Goal: Task Accomplishment & Management: Complete application form

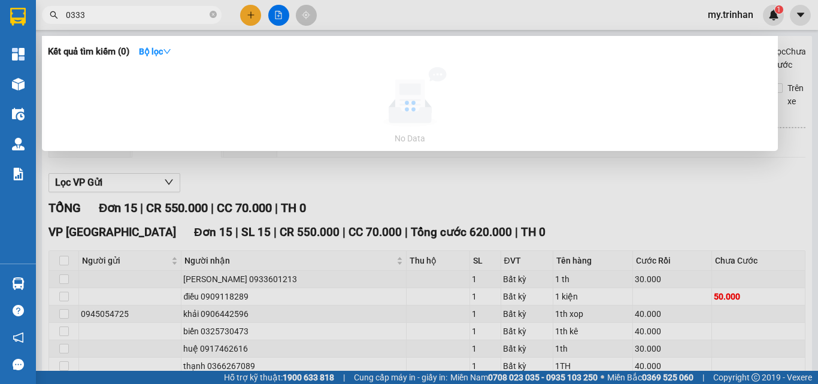
scroll to position [235, 0]
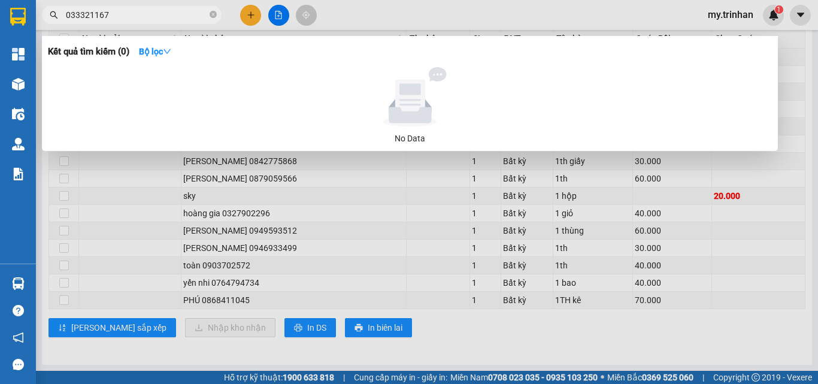
click at [87, 16] on input "033321167" at bounding box center [136, 14] width 141 height 13
click at [83, 19] on input "033321167" at bounding box center [136, 14] width 141 height 13
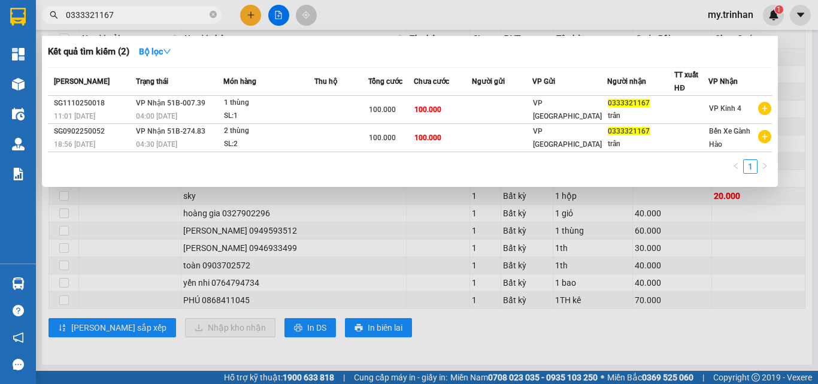
type input "0333321167"
click at [248, 19] on div at bounding box center [409, 192] width 818 height 384
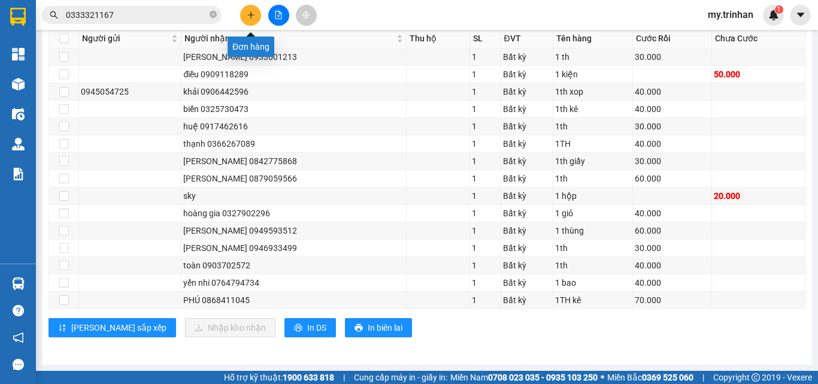
click at [248, 19] on button at bounding box center [250, 15] width 21 height 21
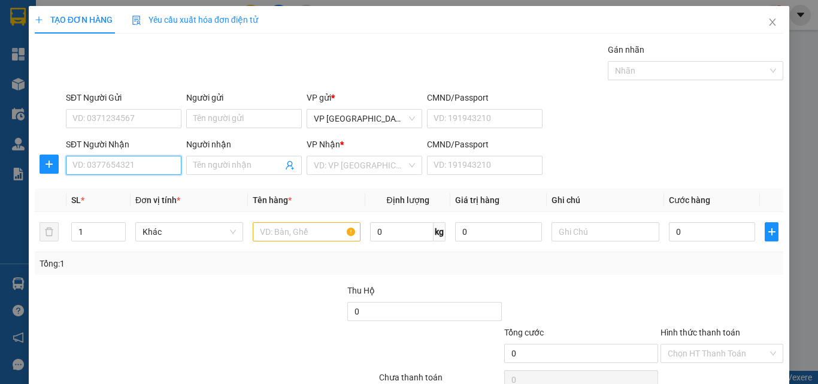
click at [166, 169] on input "SĐT Người Nhận" at bounding box center [124, 165] width 116 height 19
type input "0942807772"
click at [110, 183] on div "0942807772 - phước" at bounding box center [121, 189] width 99 height 13
type input "phước"
type input "100.000"
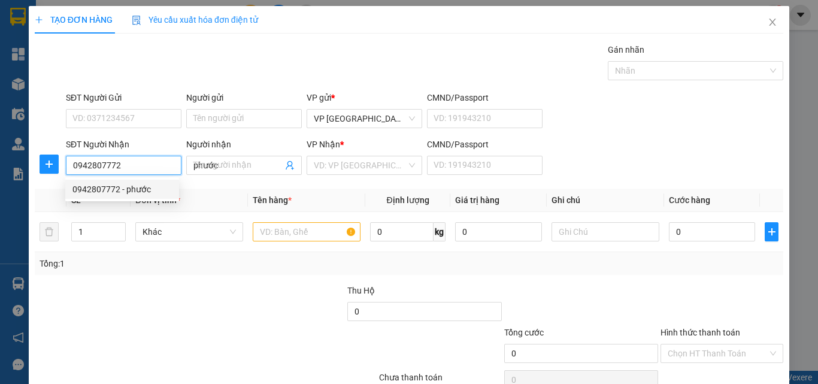
type input "100.000"
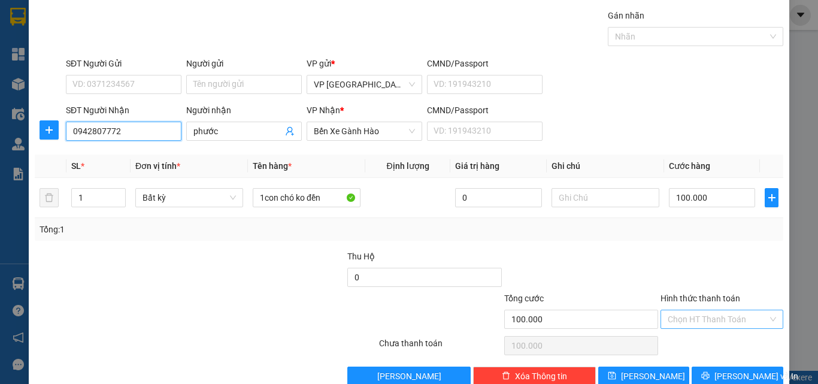
scroll to position [59, 0]
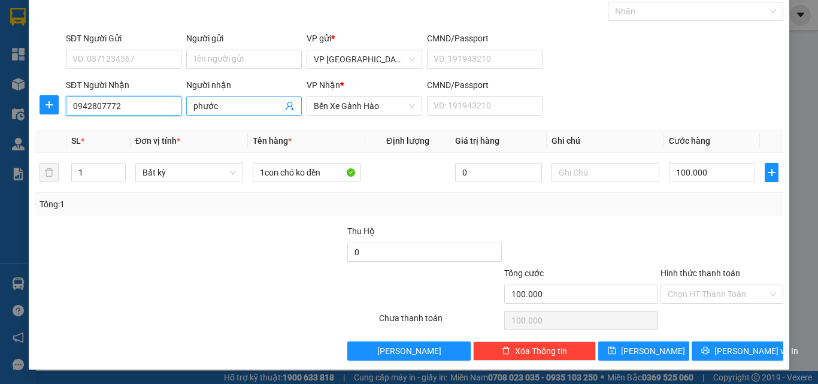
type input "0942807772"
drag, startPoint x: 226, startPoint y: 110, endPoint x: 169, endPoint y: 111, distance: 57.5
click at [169, 111] on div "SĐT Người Nhận 0942807772 Người nhận phước phước VP Nhận * Bến Xe Gành Hào CMND…" at bounding box center [425, 99] width 722 height 42
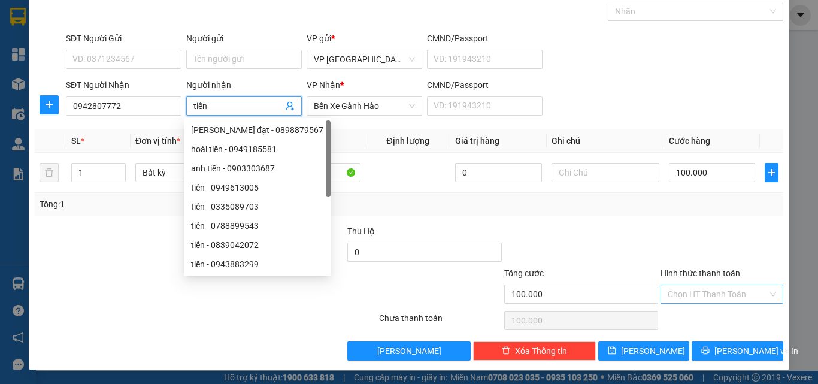
type input "tiến"
click at [721, 290] on input "Hình thức thanh toán" at bounding box center [718, 294] width 100 height 18
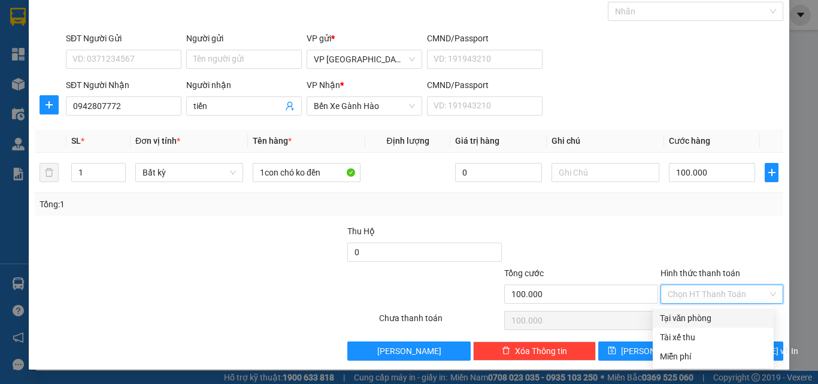
click at [679, 320] on div "Tại văn phòng" at bounding box center [713, 318] width 107 height 13
type input "0"
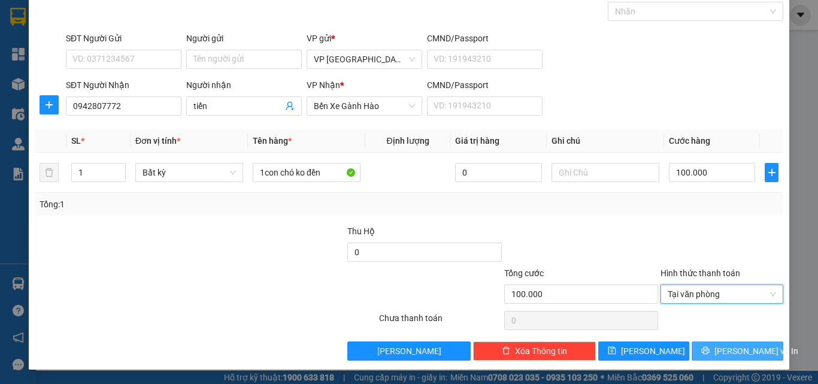
click at [720, 352] on span "[PERSON_NAME] và In" at bounding box center [757, 350] width 84 height 13
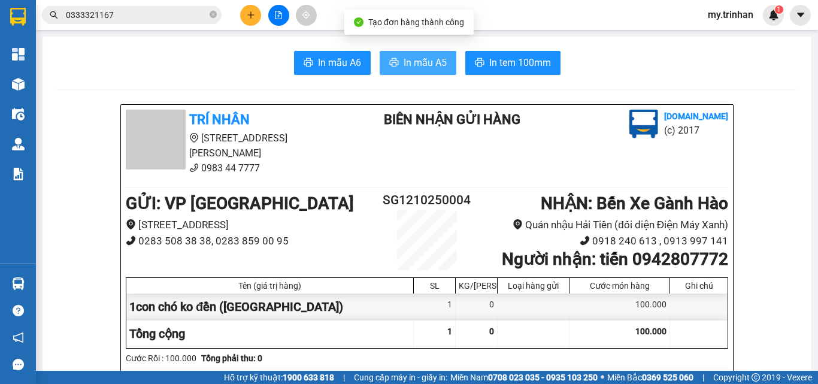
click at [413, 68] on span "In mẫu A5" at bounding box center [425, 62] width 43 height 15
click at [278, 16] on icon "file-add" at bounding box center [278, 15] width 8 height 8
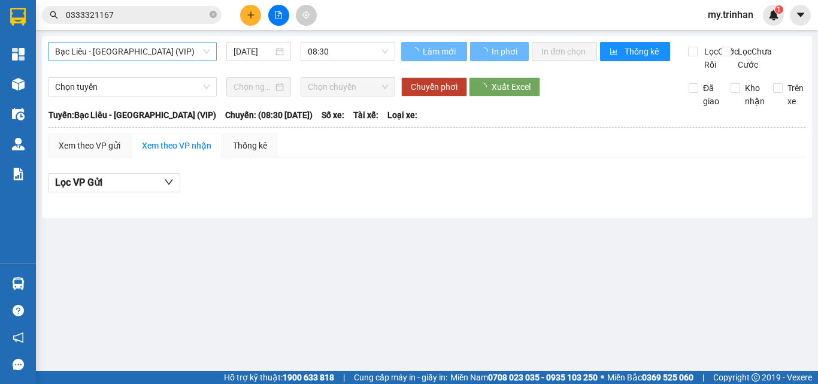
click at [161, 52] on span "Bạc Liêu - [GEOGRAPHIC_DATA] (VIP)" at bounding box center [132, 52] width 155 height 18
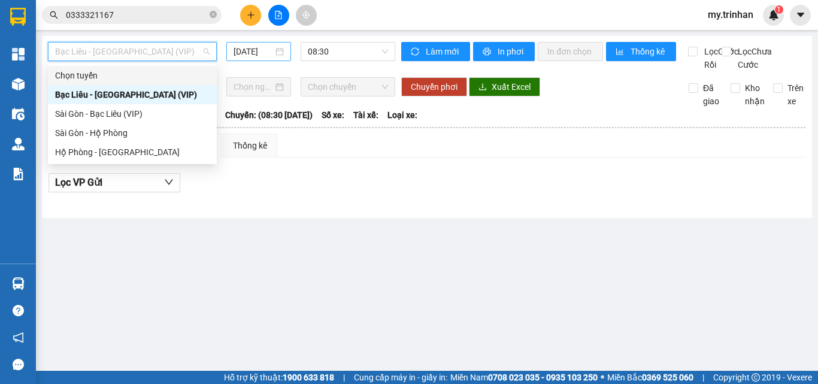
click at [251, 49] on input "[DATE]" at bounding box center [254, 51] width 40 height 13
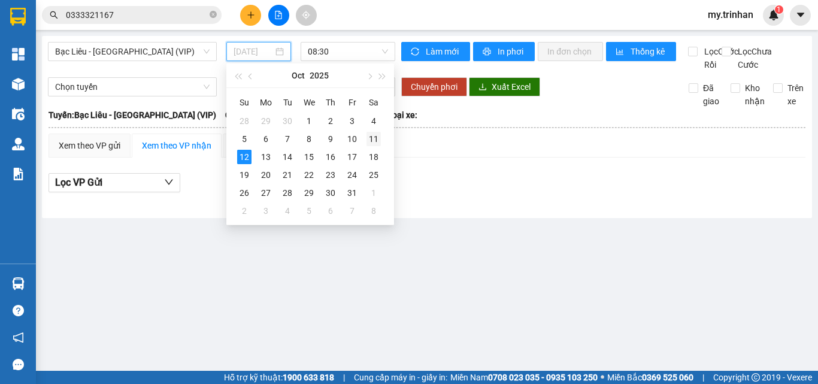
click at [377, 140] on div "11" at bounding box center [374, 139] width 14 height 14
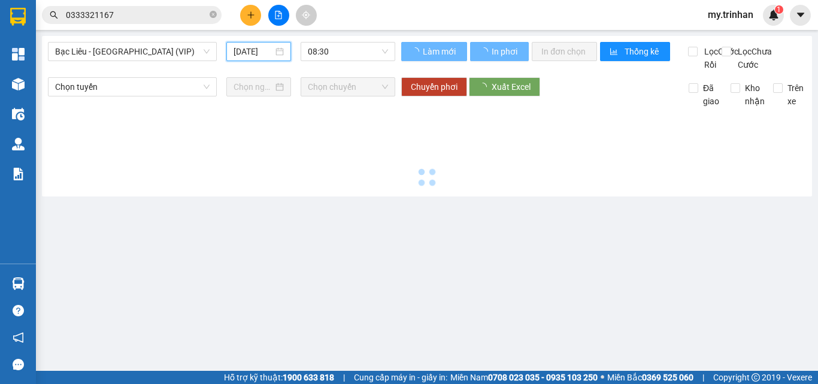
type input "[DATE]"
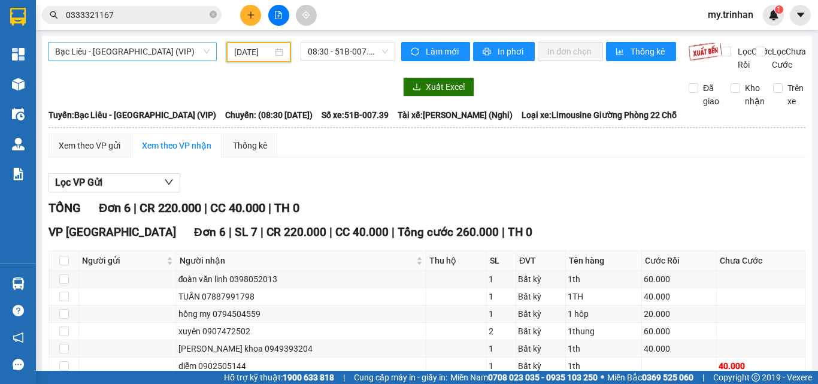
click at [167, 51] on span "Bạc Liêu - [GEOGRAPHIC_DATA] (VIP)" at bounding box center [132, 52] width 155 height 18
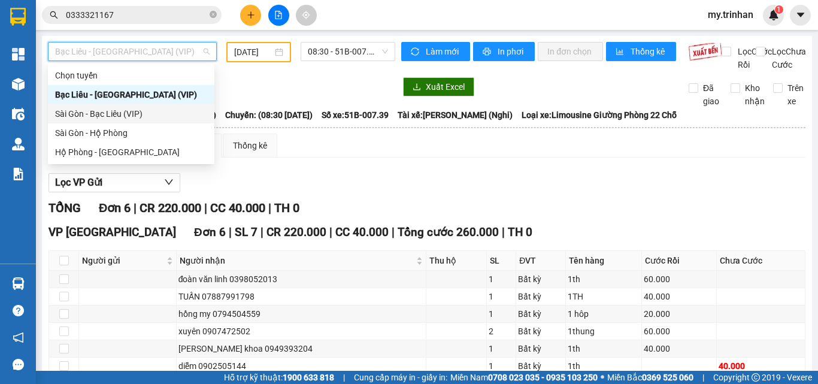
click at [84, 119] on div "Sài Gòn - Bạc Liêu (VIP)" at bounding box center [131, 113] width 152 height 13
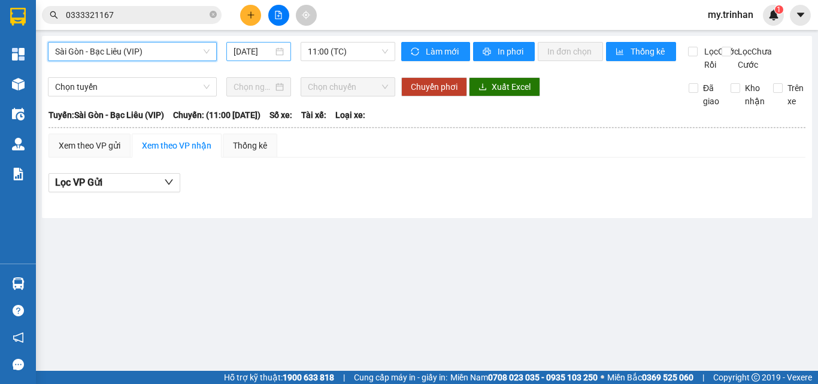
click at [259, 50] on input "[DATE]" at bounding box center [254, 51] width 40 height 13
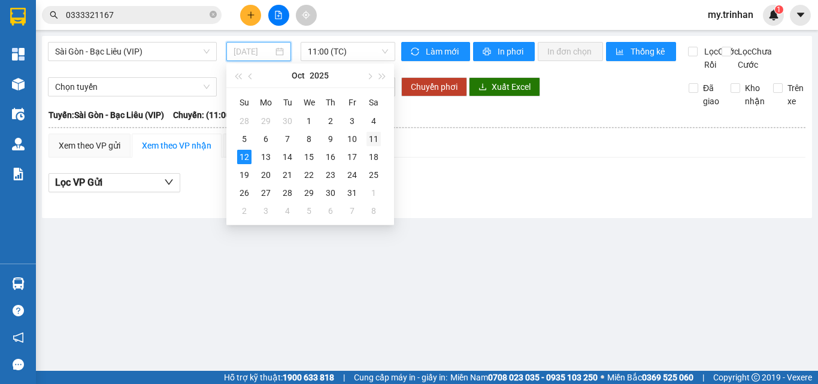
click at [372, 137] on div "11" at bounding box center [374, 139] width 14 height 14
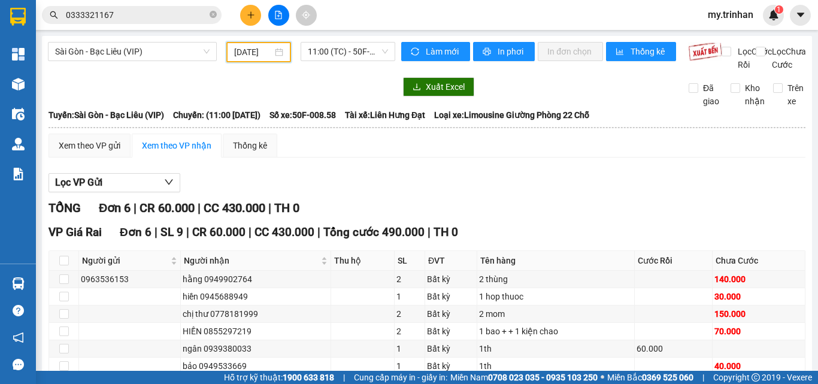
click at [247, 52] on input "[DATE]" at bounding box center [253, 52] width 38 height 13
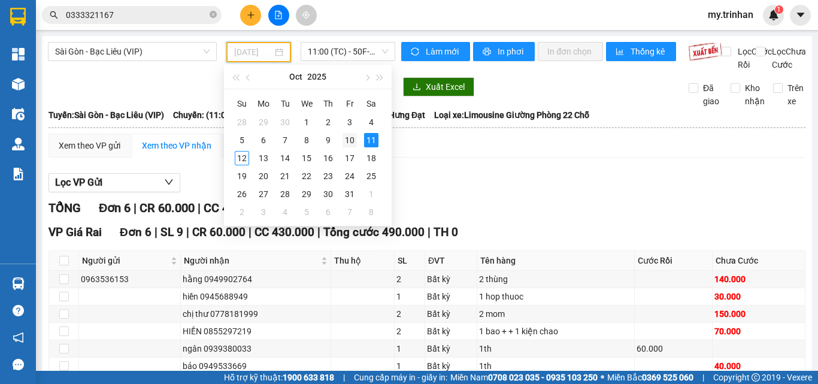
click at [352, 143] on div "10" at bounding box center [350, 140] width 14 height 14
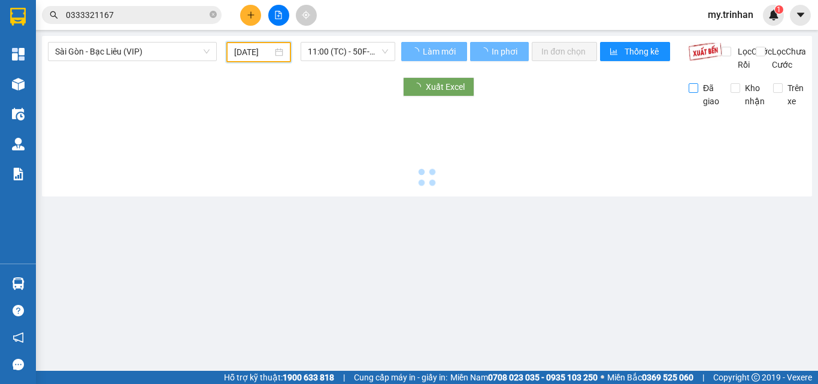
type input "[DATE]"
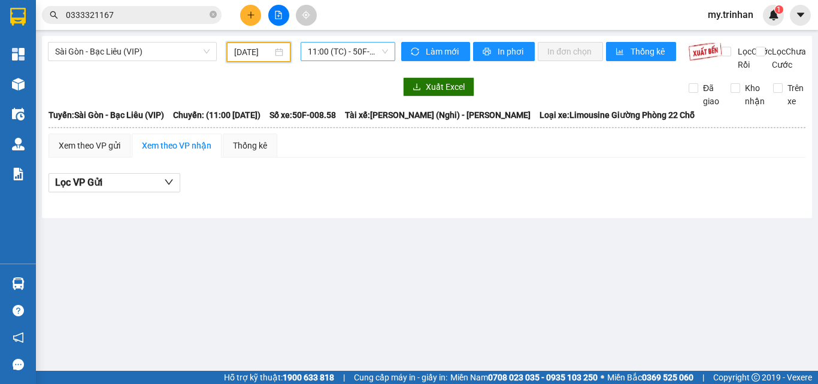
click at [326, 51] on span "11:00 (TC) - 50F-008.58" at bounding box center [348, 52] width 80 height 18
click at [170, 56] on span "Sài Gòn - Bạc Liêu (VIP)" at bounding box center [132, 52] width 155 height 18
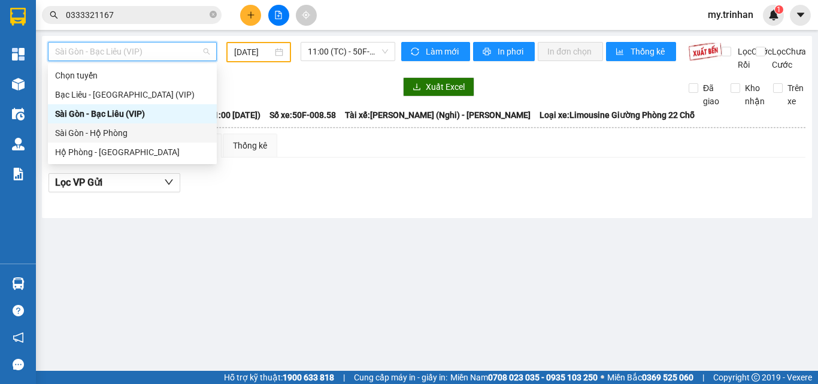
click at [101, 134] on div "Sài Gòn - Hộ Phòng" at bounding box center [132, 132] width 155 height 13
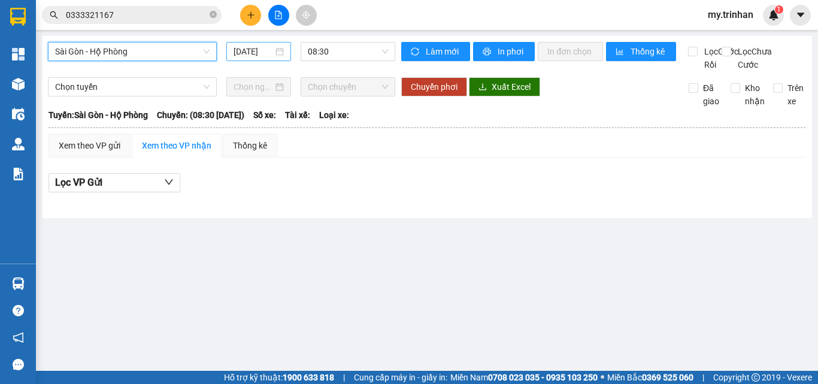
click at [258, 50] on input "[DATE]" at bounding box center [254, 51] width 40 height 13
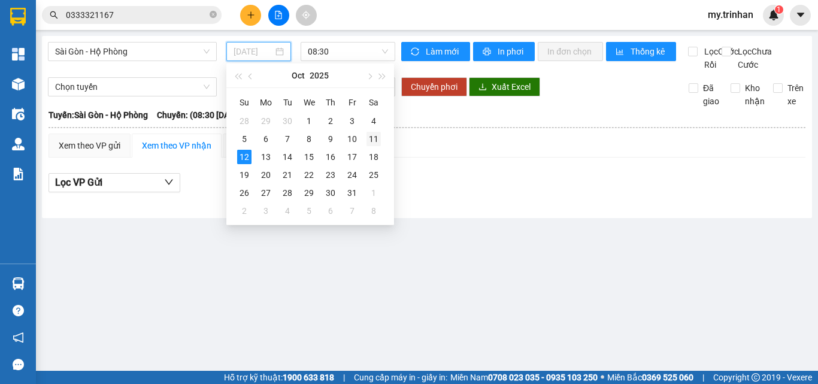
click at [371, 136] on div "11" at bounding box center [374, 139] width 14 height 14
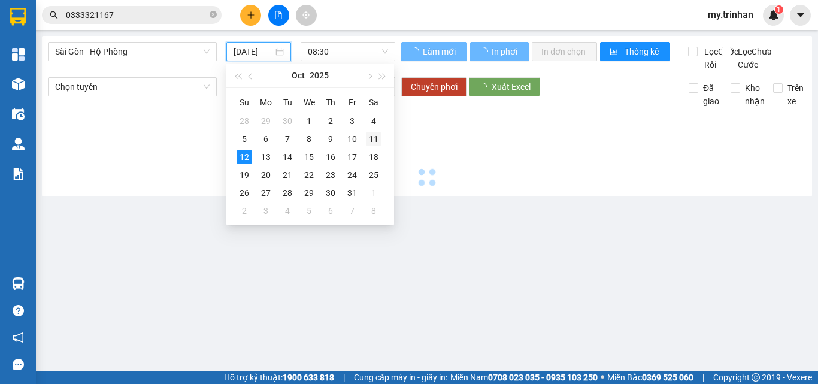
type input "[DATE]"
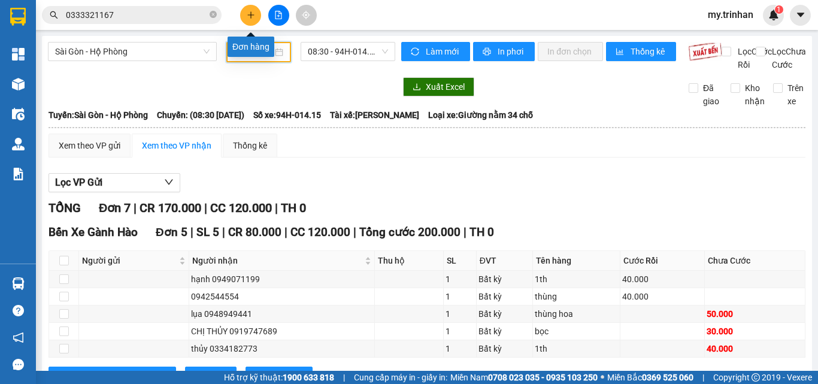
click at [253, 10] on button at bounding box center [250, 15] width 21 height 21
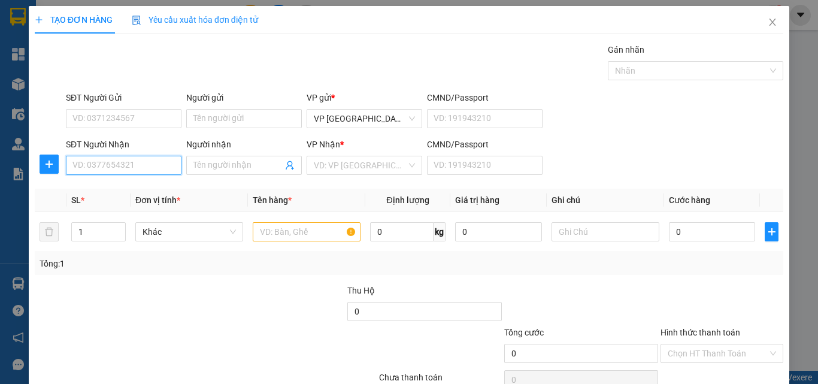
click at [120, 167] on input "SĐT Người Nhận" at bounding box center [124, 165] width 116 height 19
type input "0948423919"
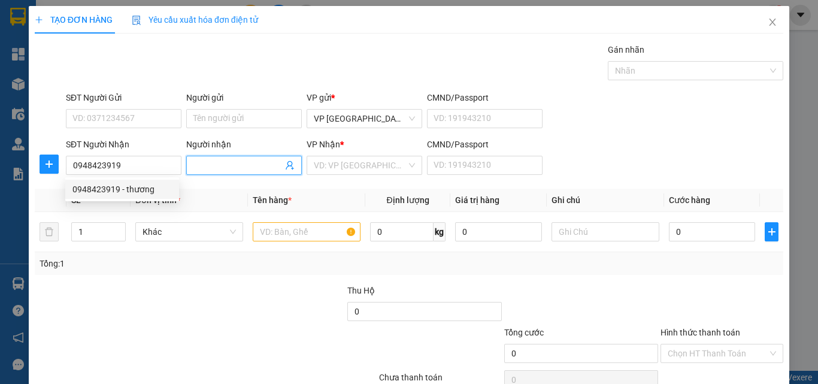
click at [219, 167] on input "Người nhận" at bounding box center [237, 165] width 89 height 13
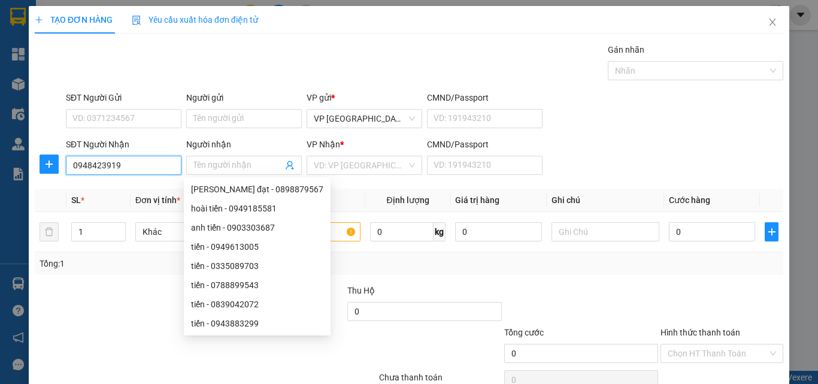
click at [140, 160] on input "0948423919" at bounding box center [124, 165] width 116 height 19
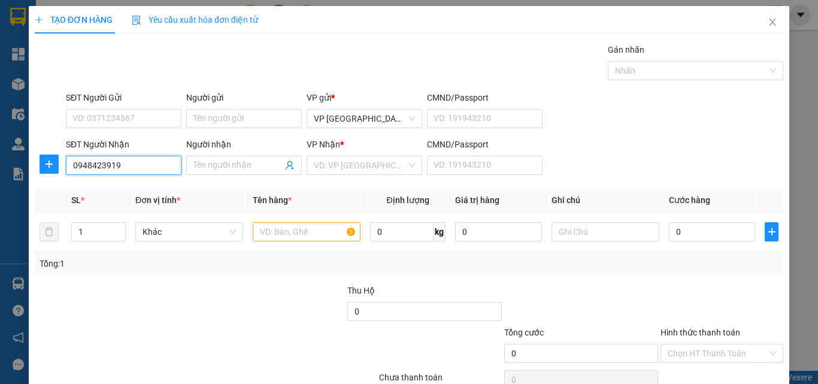
click at [131, 166] on input "0948423919" at bounding box center [124, 165] width 116 height 19
click at [220, 169] on input "Người nhận" at bounding box center [237, 165] width 89 height 13
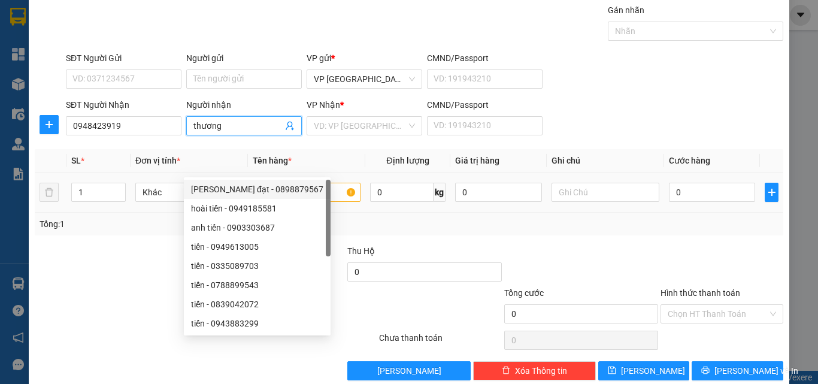
scroll to position [59, 0]
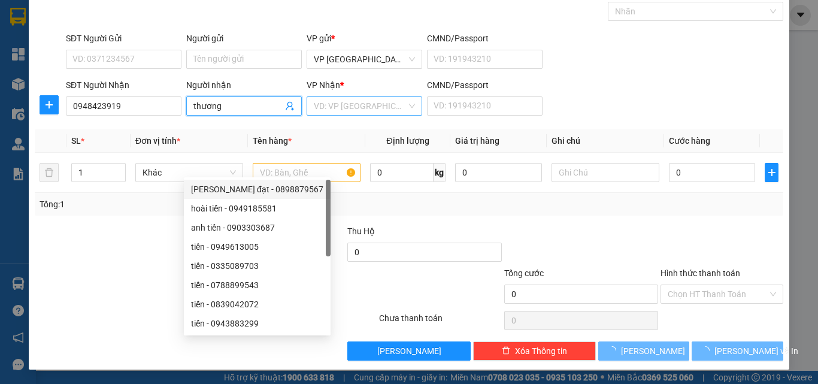
type input "thương"
click at [373, 108] on input "search" at bounding box center [360, 106] width 93 height 18
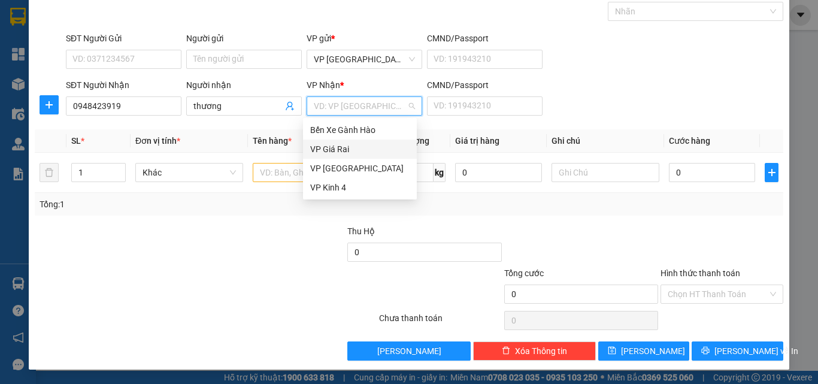
drag, startPoint x: 332, startPoint y: 164, endPoint x: 338, endPoint y: 144, distance: 20.7
click at [338, 144] on div "Bến Xe Gành Hào VP Giá Rai VP [GEOGRAPHIC_DATA] VP Kinh 4" at bounding box center [360, 158] width 114 height 77
click at [338, 144] on div "VP Giá Rai" at bounding box center [359, 149] width 99 height 13
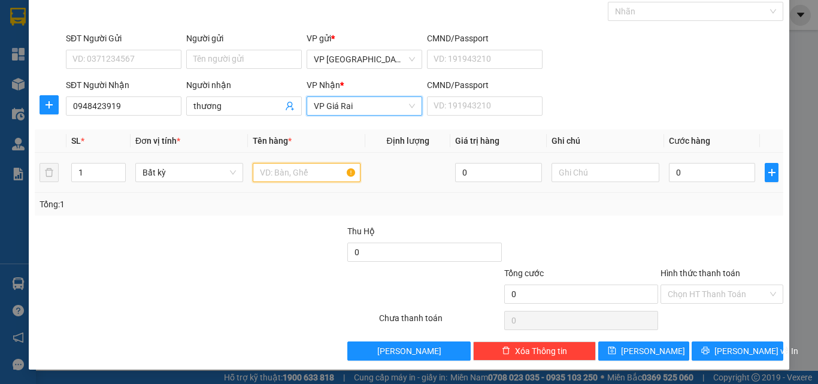
click at [298, 168] on input "text" at bounding box center [307, 172] width 108 height 19
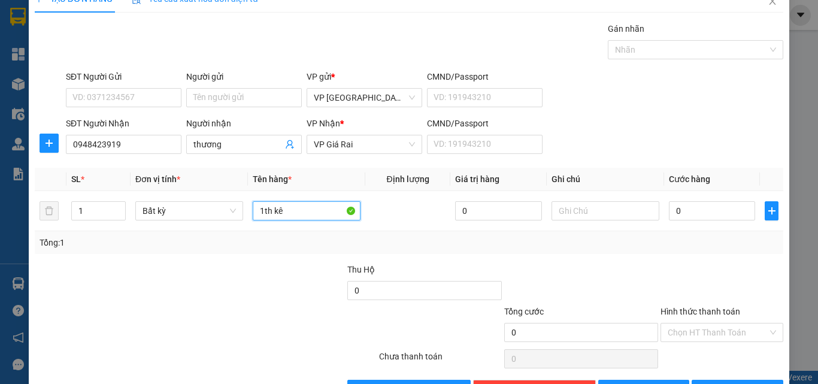
scroll to position [0, 0]
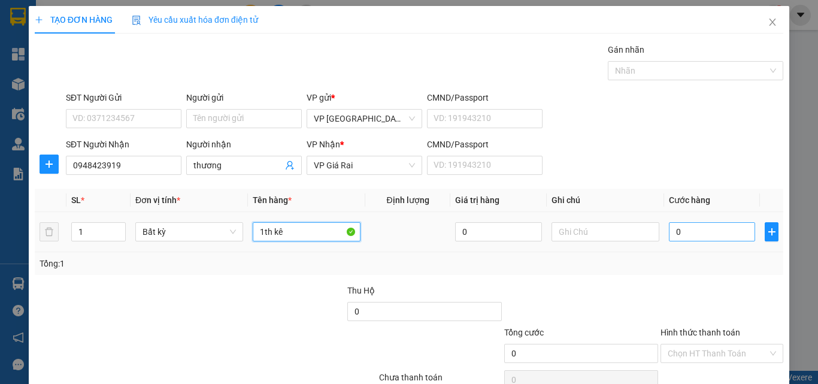
type input "1th kê"
click at [690, 228] on input "0" at bounding box center [712, 231] width 86 height 19
type input "4"
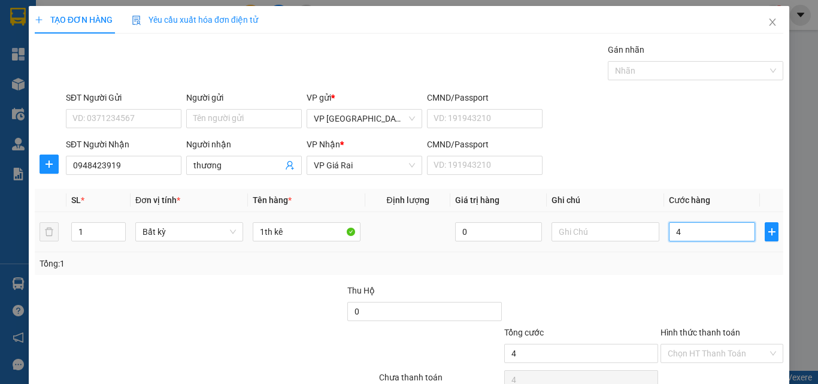
type input "40"
type input "40.000"
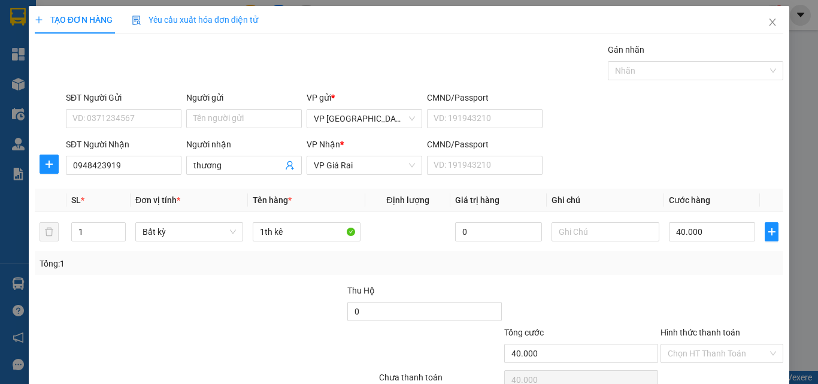
scroll to position [59, 0]
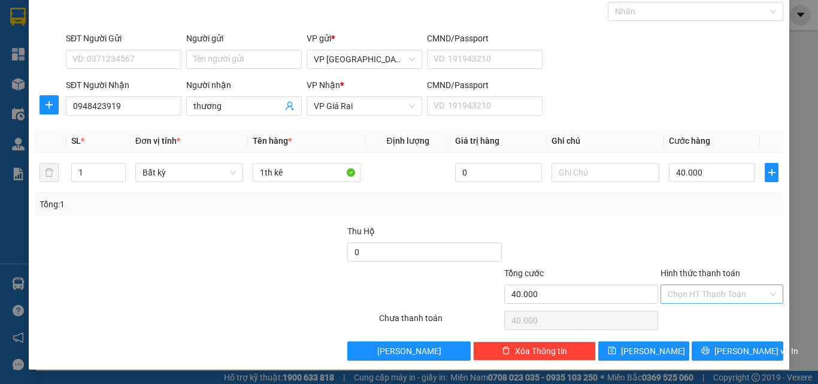
click at [692, 293] on input "Hình thức thanh toán" at bounding box center [718, 294] width 100 height 18
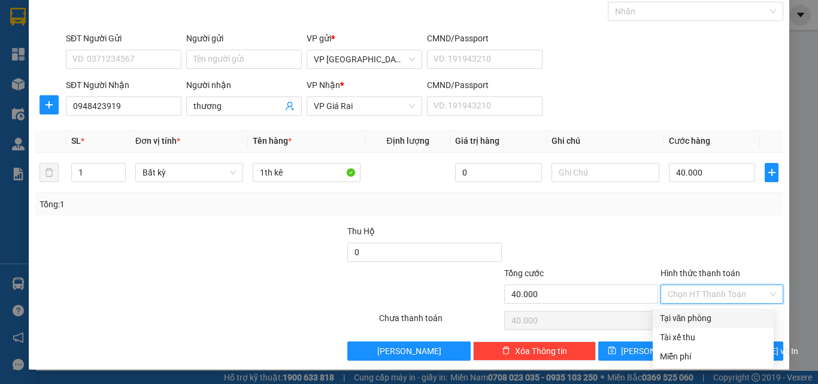
click at [693, 316] on div "Tại văn phòng" at bounding box center [713, 318] width 107 height 13
type input "0"
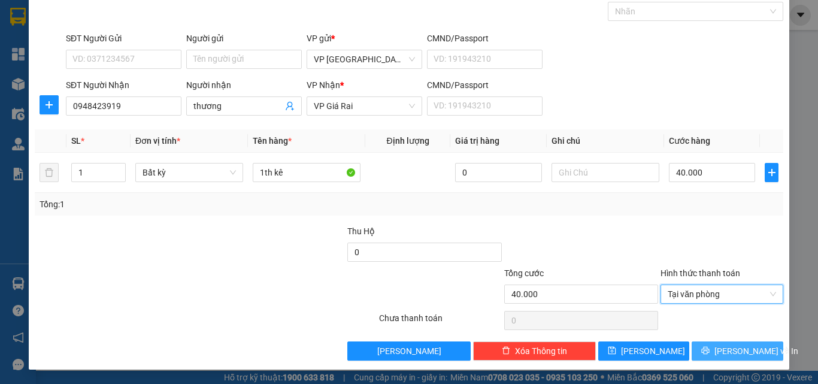
click at [732, 355] on span "[PERSON_NAME] và In" at bounding box center [757, 350] width 84 height 13
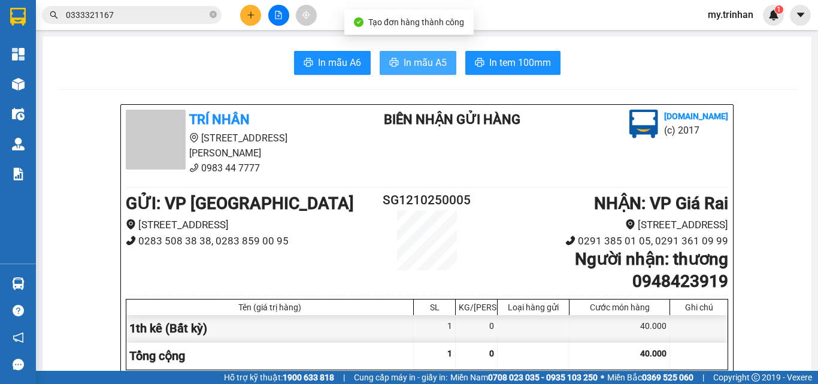
click at [430, 64] on span "In mẫu A5" at bounding box center [425, 62] width 43 height 15
click at [249, 14] on icon "plus" at bounding box center [251, 15] width 8 height 8
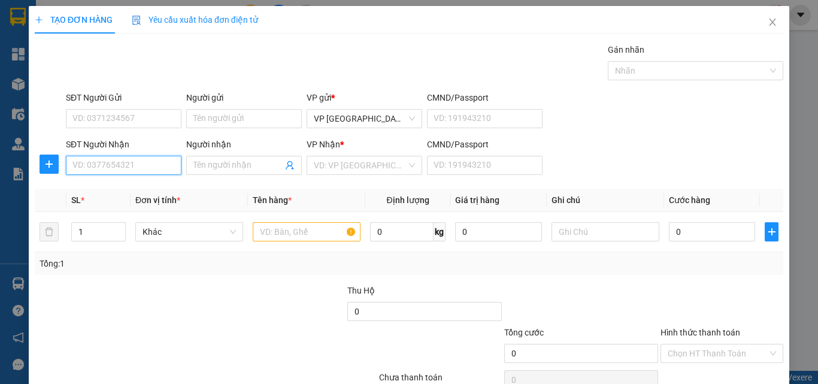
click at [108, 168] on input "SĐT Người Nhận" at bounding box center [124, 165] width 116 height 19
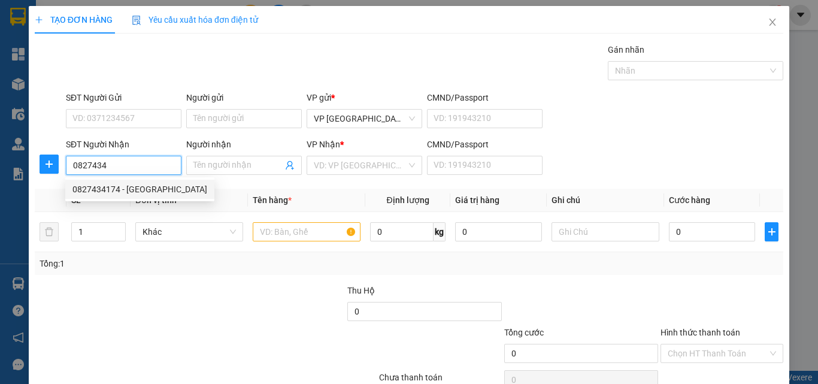
click at [129, 193] on div "0827434174 - [GEOGRAPHIC_DATA]" at bounding box center [139, 189] width 135 height 13
type input "0827434174"
type input "[PERSON_NAME]"
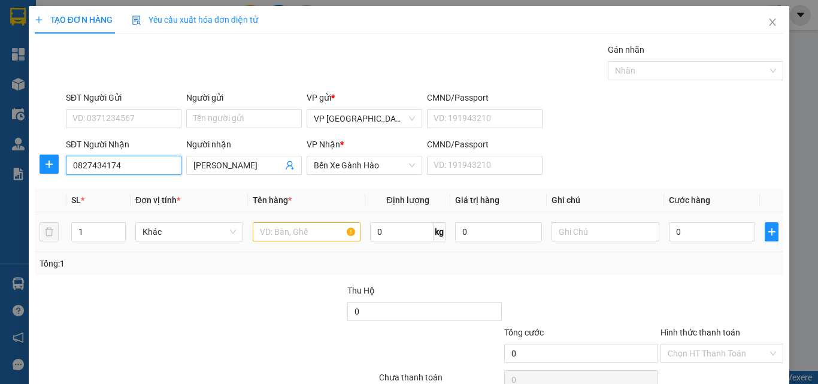
type input "30.000"
type input "0827434174"
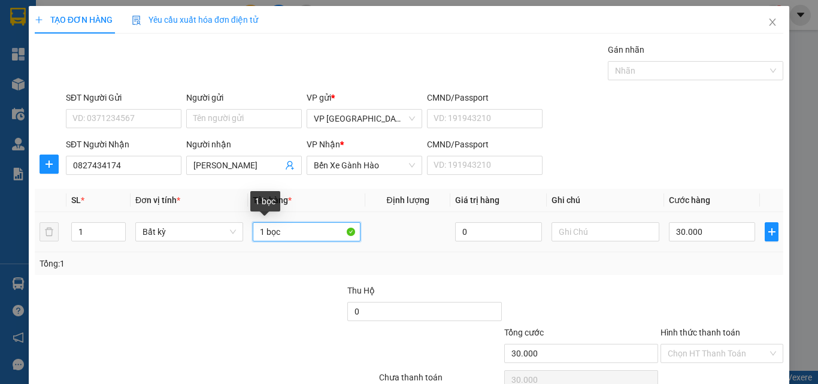
click at [303, 234] on input "1 bọc" at bounding box center [307, 231] width 108 height 19
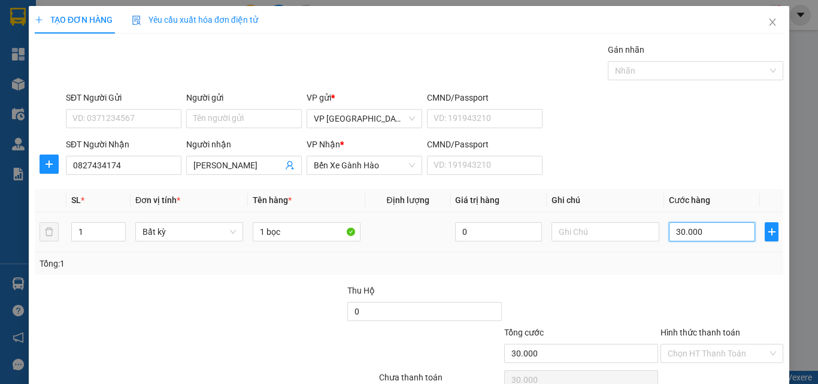
click at [693, 237] on input "30.000" at bounding box center [712, 231] width 86 height 19
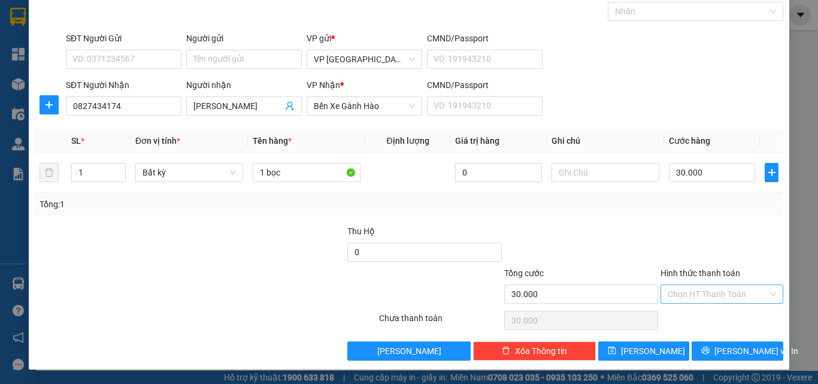
click at [706, 295] on input "Hình thức thanh toán" at bounding box center [718, 294] width 100 height 18
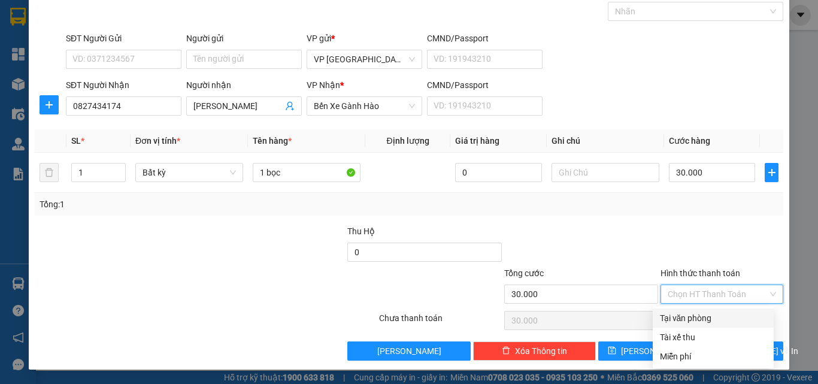
click at [700, 319] on div "Tại văn phòng" at bounding box center [713, 318] width 107 height 13
type input "0"
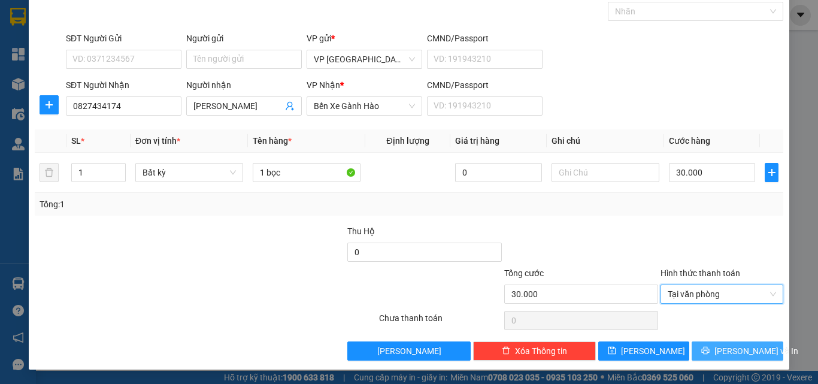
click at [719, 352] on span "[PERSON_NAME] và In" at bounding box center [757, 350] width 84 height 13
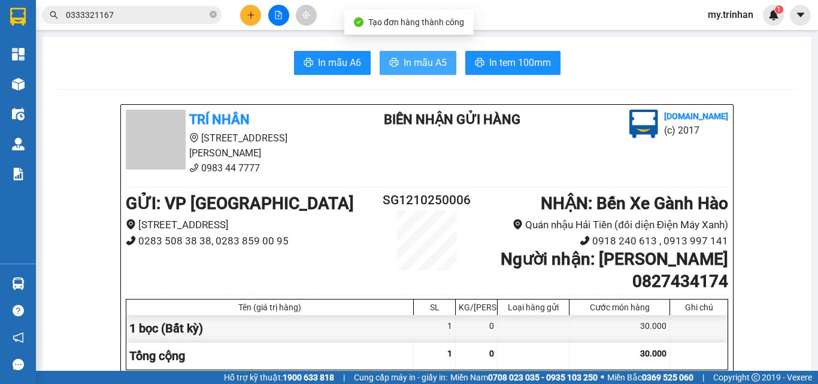
click at [427, 66] on span "In mẫu A5" at bounding box center [425, 62] width 43 height 15
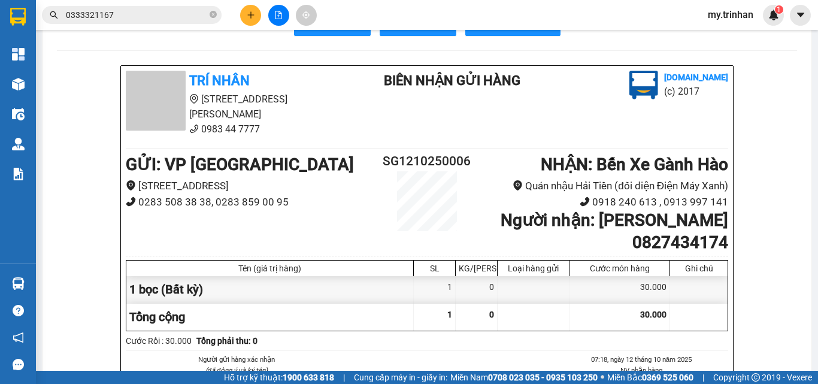
scroll to position [60, 0]
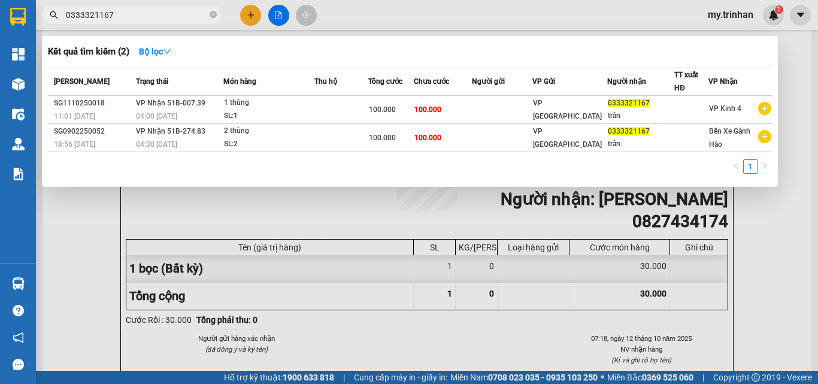
drag, startPoint x: 146, startPoint y: 16, endPoint x: 52, endPoint y: 18, distance: 94.7
click at [52, 18] on div "0333321167" at bounding box center [117, 15] width 234 height 18
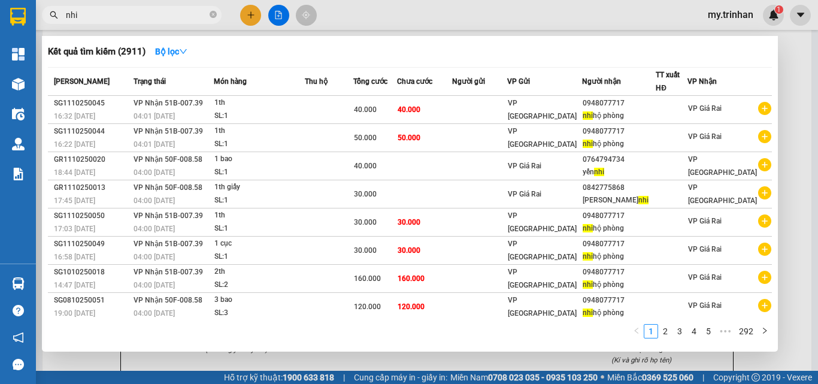
drag, startPoint x: 89, startPoint y: 19, endPoint x: 48, endPoint y: 20, distance: 41.4
click at [48, 20] on span "nhi" at bounding box center [132, 15] width 180 height 18
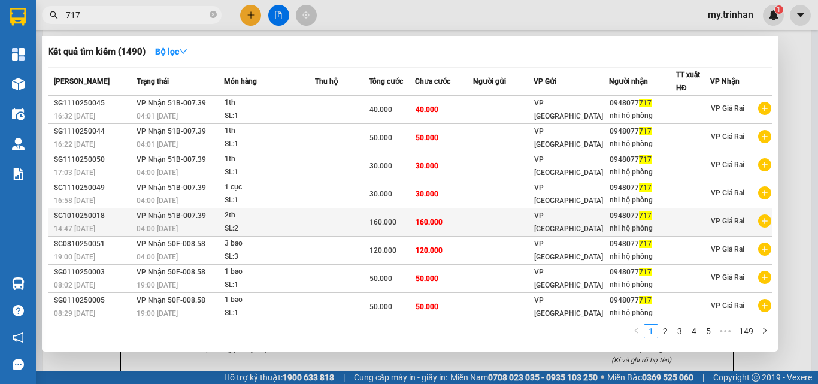
type input "717"
click at [403, 226] on div "160.000" at bounding box center [392, 222] width 45 height 13
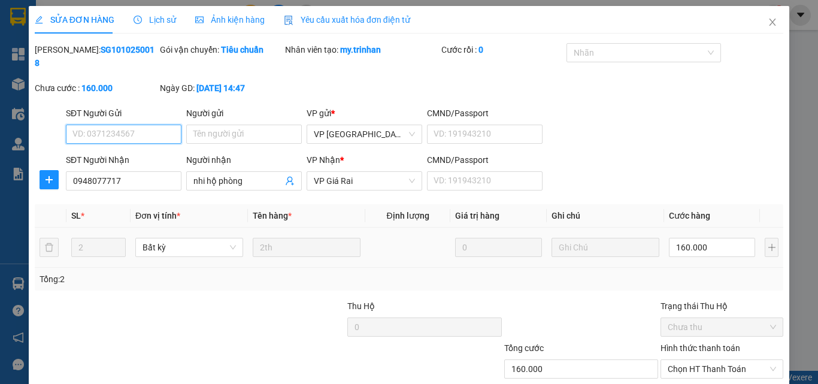
type input "0948077717"
type input "nhi hộ phòng"
type input "160.000"
click at [707, 238] on input "160.000" at bounding box center [712, 247] width 86 height 19
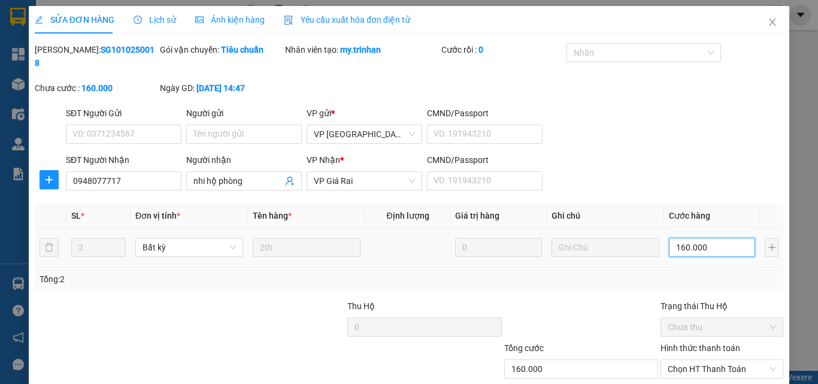
type input "1"
type input "10"
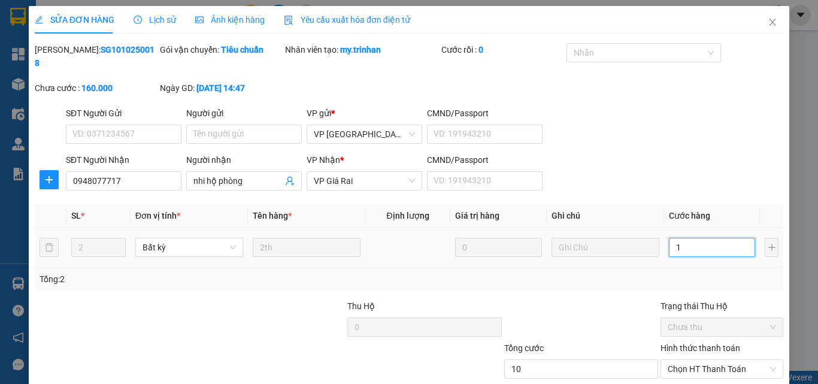
type input "10"
type input "100"
type input "100.000"
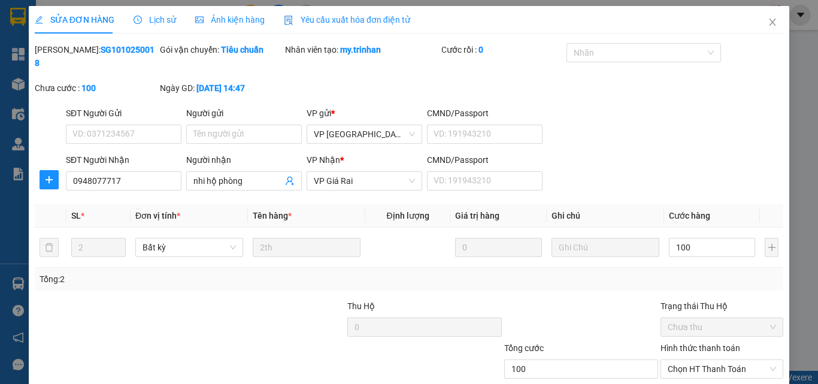
type input "100.000"
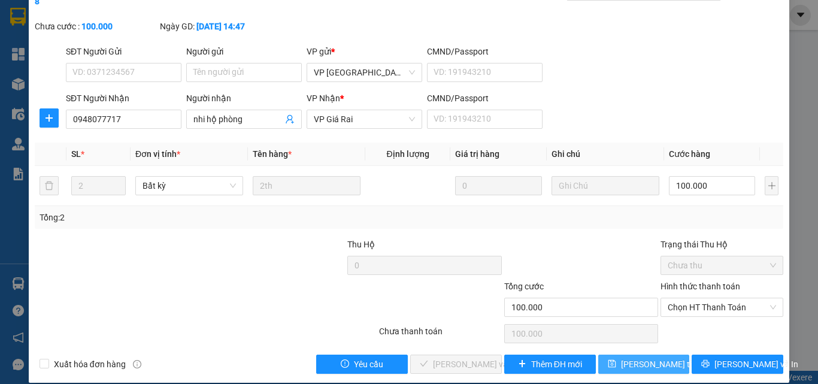
click at [666, 355] on button "[PERSON_NAME] thay đổi" at bounding box center [644, 364] width 92 height 19
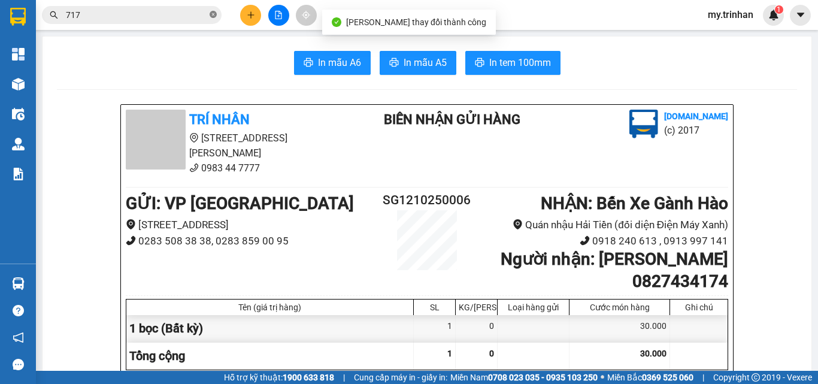
click at [213, 13] on icon "close-circle" at bounding box center [213, 14] width 7 height 7
click at [247, 19] on icon "plus" at bounding box center [251, 15] width 8 height 8
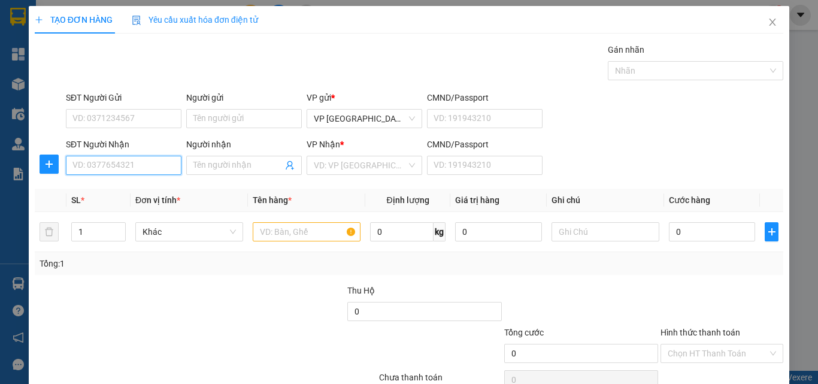
click at [137, 167] on input "SĐT Người Nhận" at bounding box center [124, 165] width 116 height 19
click at [159, 167] on input "SĐT Người Nhận" at bounding box center [124, 165] width 116 height 19
click at [159, 166] on input "0" at bounding box center [124, 165] width 116 height 19
type input "0"
click at [228, 165] on input "Người nhận" at bounding box center [237, 165] width 89 height 13
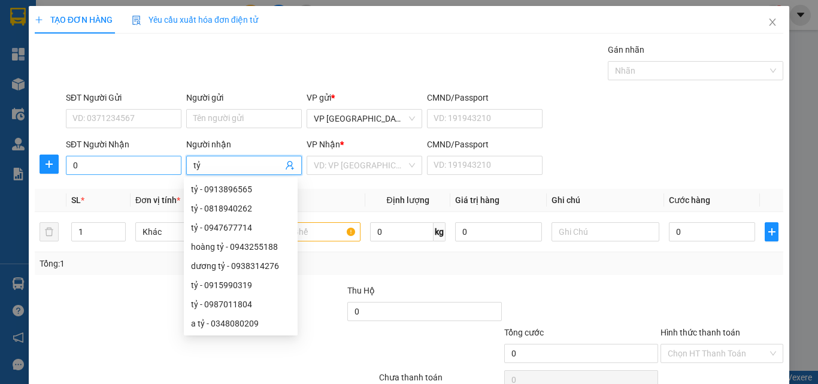
type input "tỷ"
click at [126, 167] on input "0" at bounding box center [124, 165] width 116 height 19
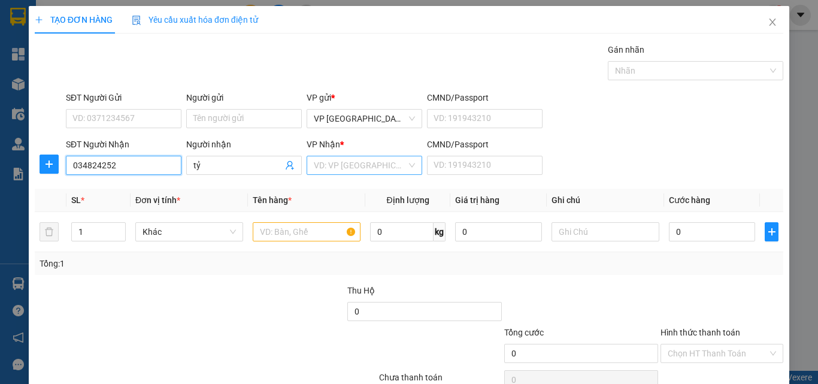
type input "034824252"
click at [358, 170] on input "search" at bounding box center [360, 165] width 93 height 18
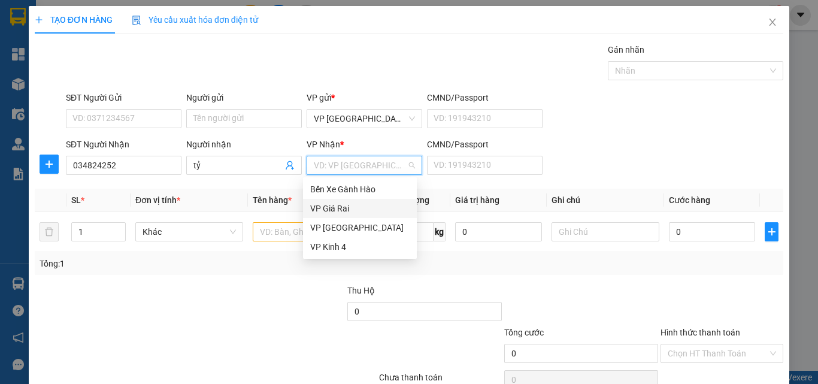
click at [341, 211] on div "VP Giá Rai" at bounding box center [359, 208] width 99 height 13
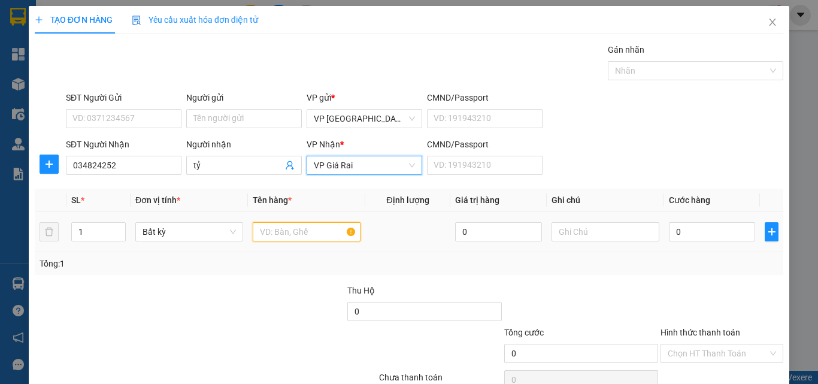
click at [283, 234] on input "text" at bounding box center [307, 231] width 108 height 19
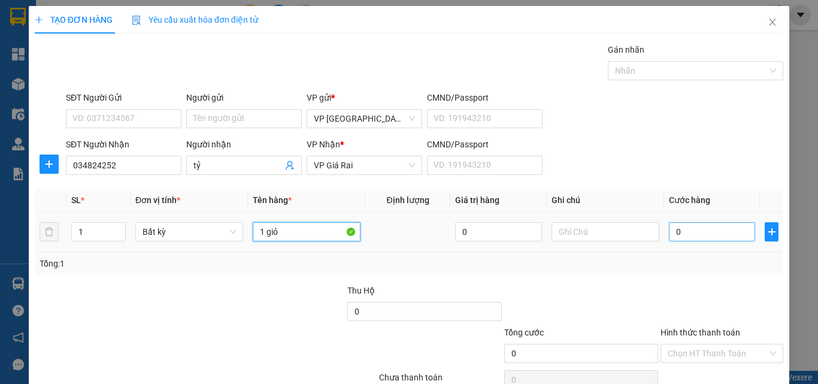
type input "1 giỏ"
click at [718, 235] on input "0" at bounding box center [712, 231] width 86 height 19
type input "3"
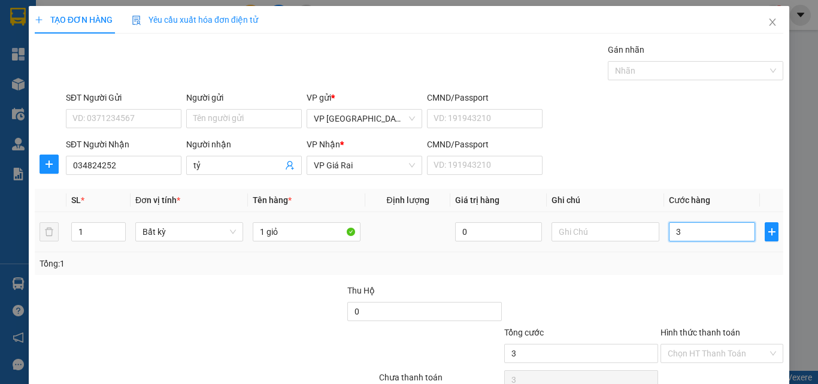
type input "30"
type input "30.000"
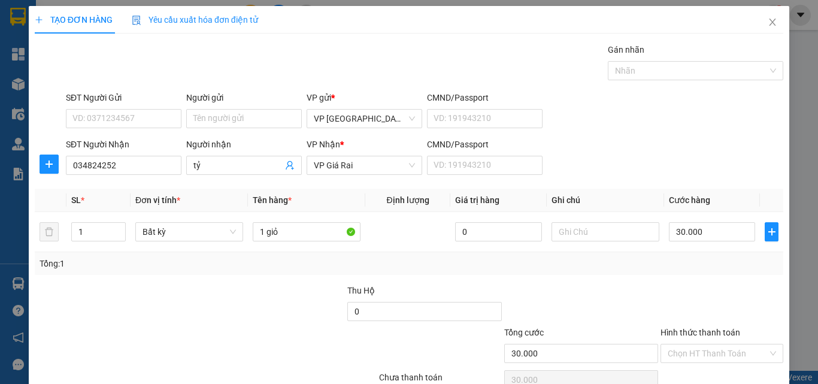
scroll to position [59, 0]
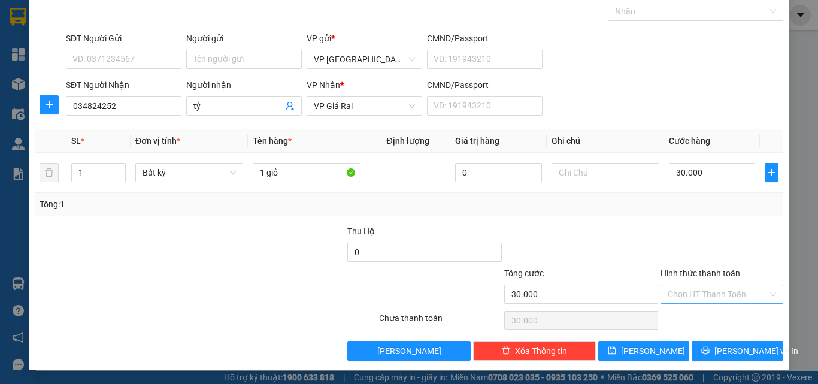
click at [694, 301] on input "Hình thức thanh toán" at bounding box center [718, 294] width 100 height 18
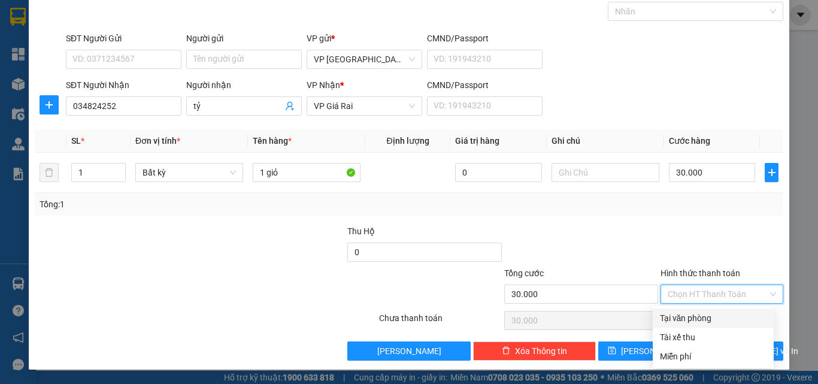
click at [700, 321] on div "Tại văn phòng" at bounding box center [713, 318] width 107 height 13
type input "0"
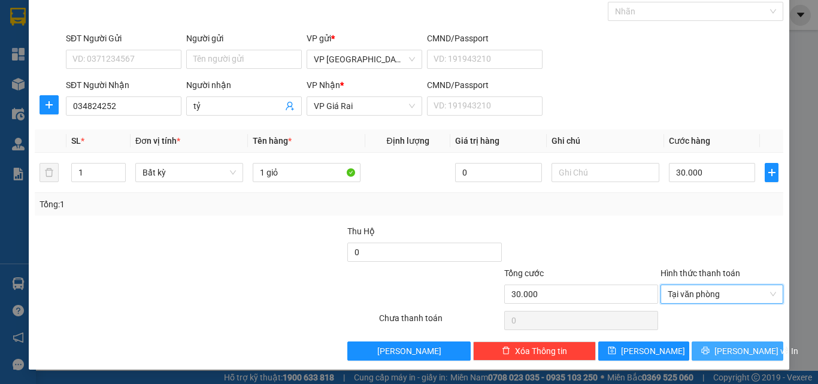
click at [733, 350] on span "[PERSON_NAME] và In" at bounding box center [757, 350] width 84 height 13
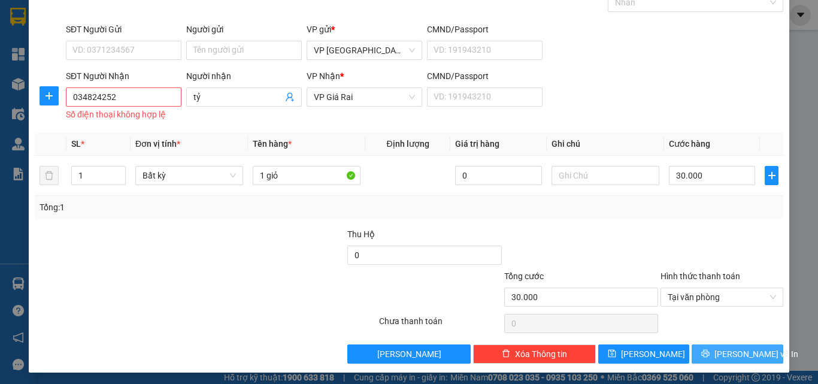
scroll to position [71, 0]
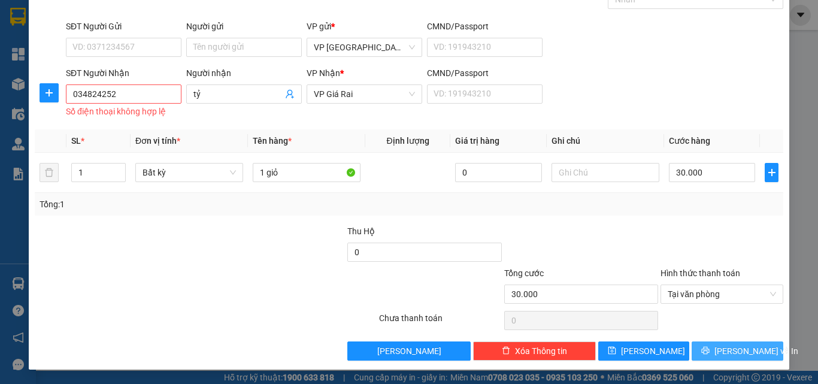
click at [734, 351] on span "[PERSON_NAME] và In" at bounding box center [757, 350] width 84 height 13
click at [149, 95] on input "034824252" at bounding box center [124, 93] width 116 height 19
click at [80, 91] on input "034824252" at bounding box center [124, 93] width 116 height 19
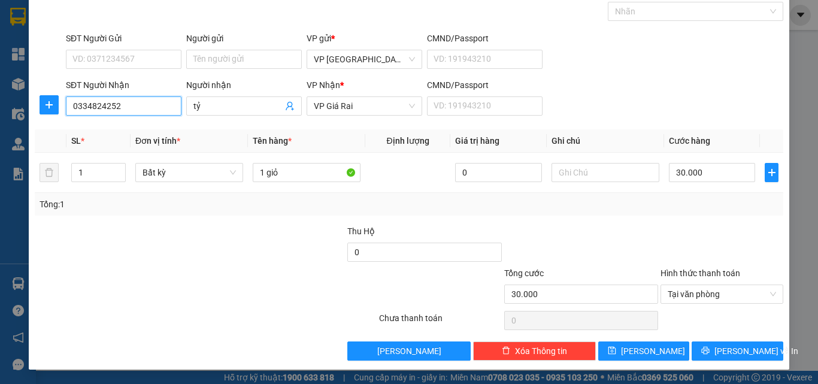
scroll to position [59, 0]
type input "0334824252"
click at [747, 355] on span "[PERSON_NAME] và In" at bounding box center [757, 350] width 84 height 13
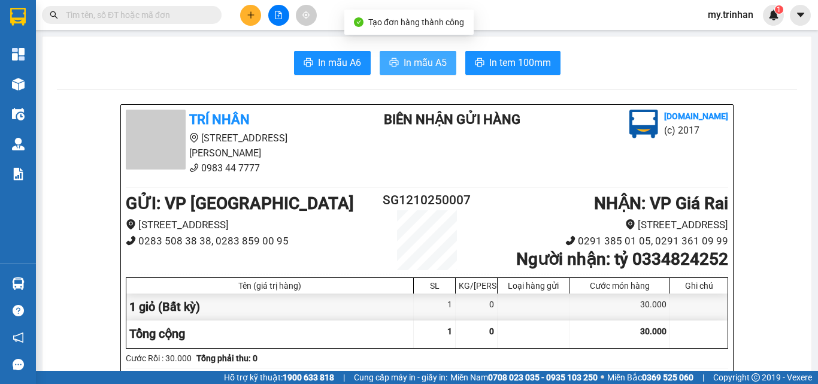
click at [417, 70] on span "In mẫu A5" at bounding box center [425, 62] width 43 height 15
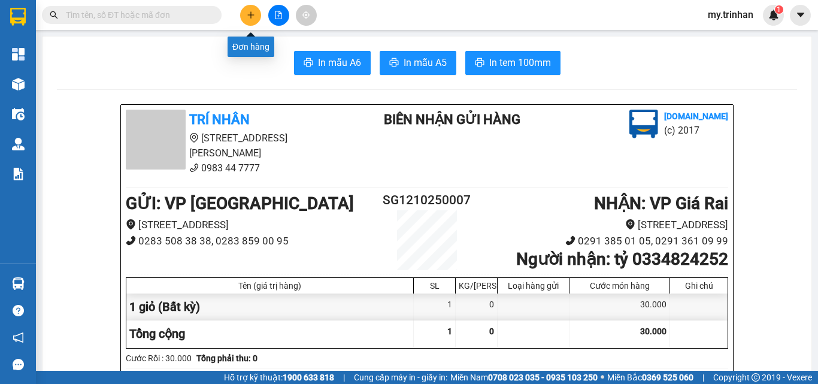
click at [251, 14] on icon "plus" at bounding box center [250, 14] width 1 height 7
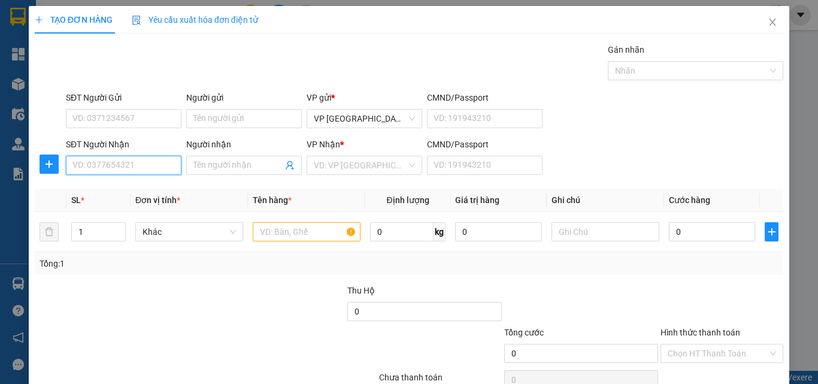
click at [111, 168] on input "SĐT Người Nhận" at bounding box center [124, 165] width 116 height 19
type input "0919585720"
click at [129, 188] on div "0919585720 - phương" at bounding box center [121, 189] width 99 height 13
type input "phương"
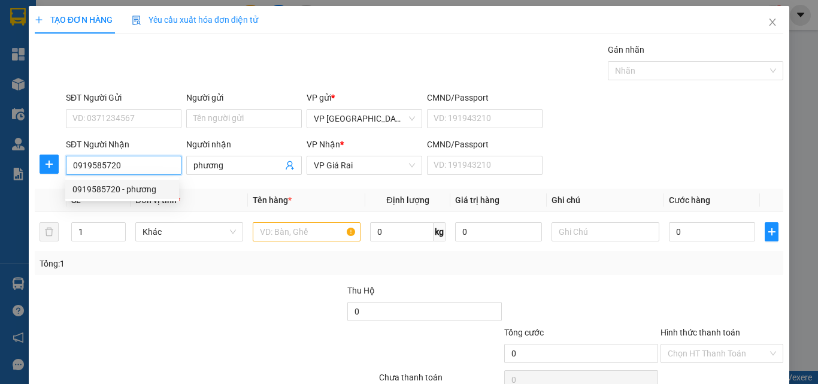
type input "100.000"
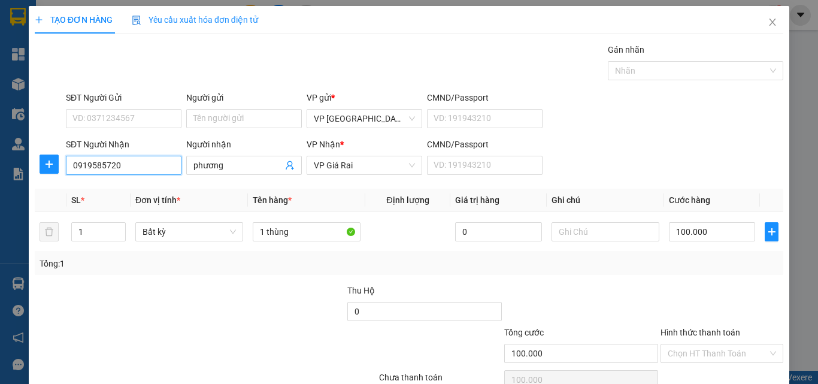
type input "0919585720"
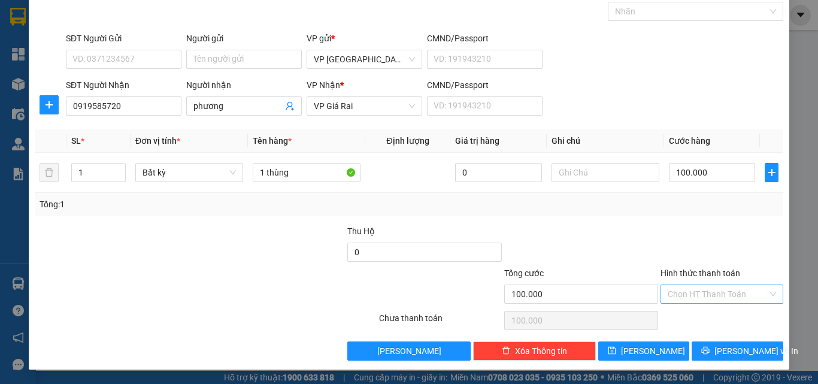
click at [693, 294] on input "Hình thức thanh toán" at bounding box center [718, 294] width 100 height 18
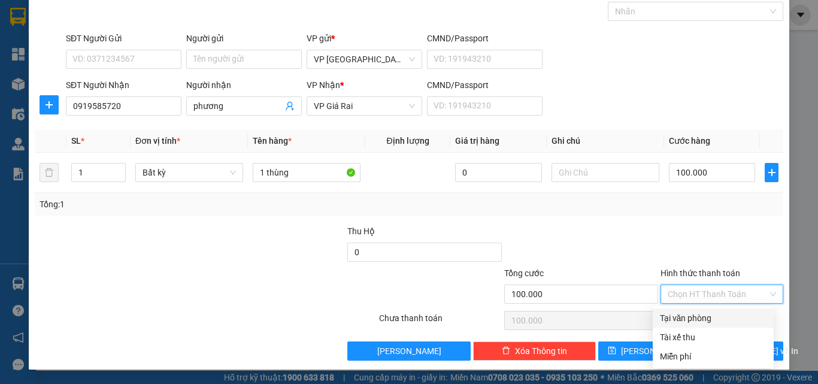
click at [694, 319] on div "Tại văn phòng" at bounding box center [713, 318] width 107 height 13
type input "0"
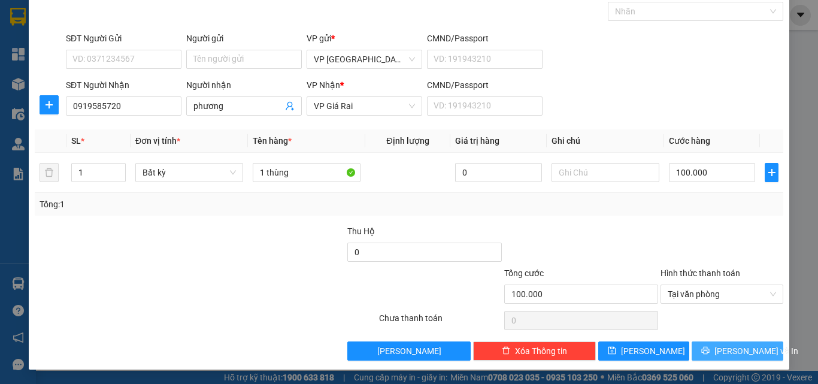
click at [704, 355] on button "[PERSON_NAME] và In" at bounding box center [738, 350] width 92 height 19
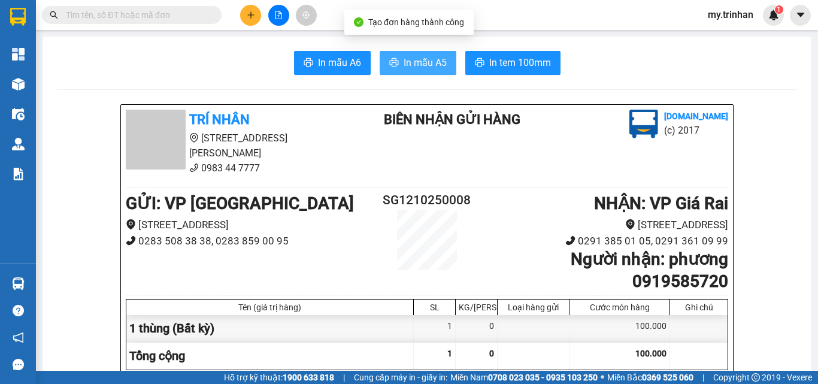
click at [437, 71] on button "In mẫu A5" at bounding box center [418, 63] width 77 height 24
click at [623, 71] on div "In mẫu A6 In mẫu A5 In tem 100mm" at bounding box center [427, 63] width 740 height 24
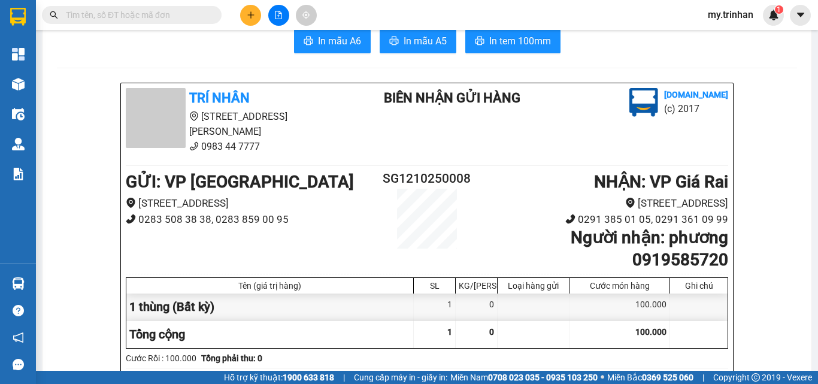
scroll to position [60, 0]
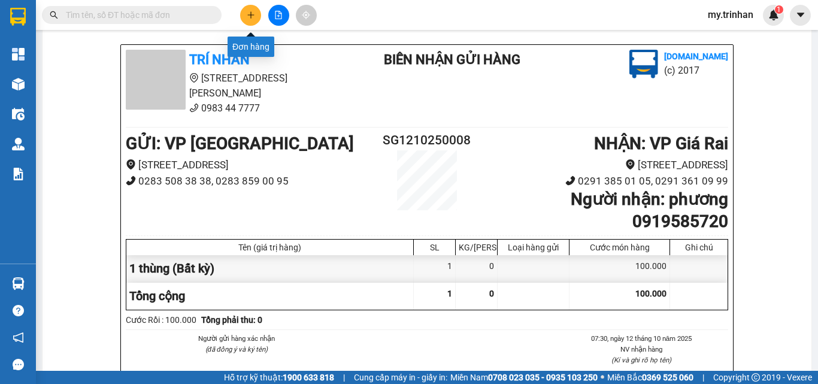
click at [255, 14] on icon "plus" at bounding box center [251, 15] width 8 height 8
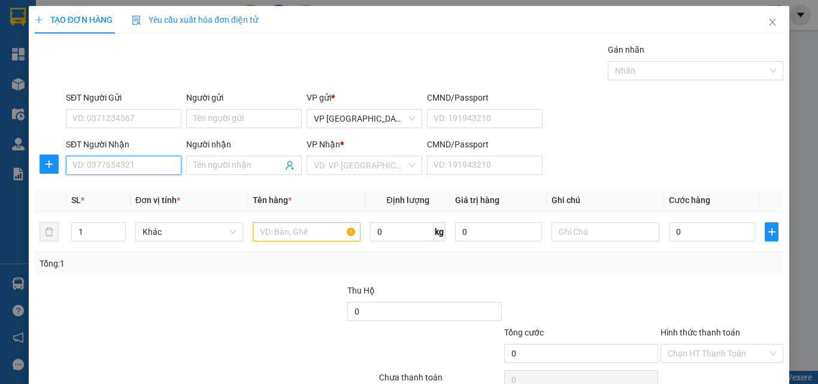
click at [130, 168] on input "SĐT Người Nhận" at bounding box center [124, 165] width 116 height 19
type input "0989638867"
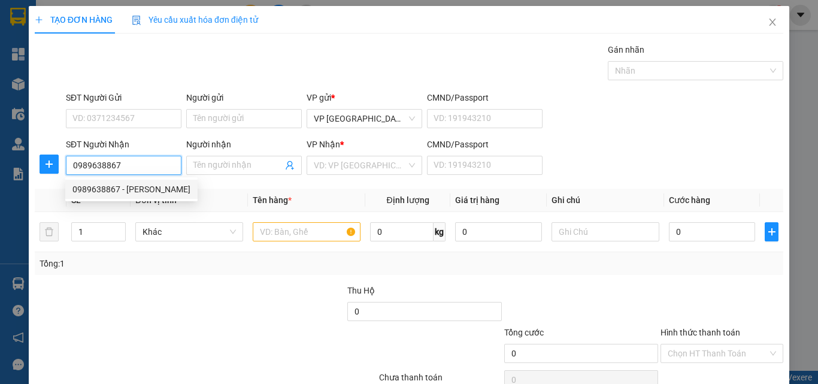
click at [143, 189] on div "0989638867 - [PERSON_NAME]" at bounding box center [131, 189] width 118 height 13
type input "[PERSON_NAME]"
type input "160.000"
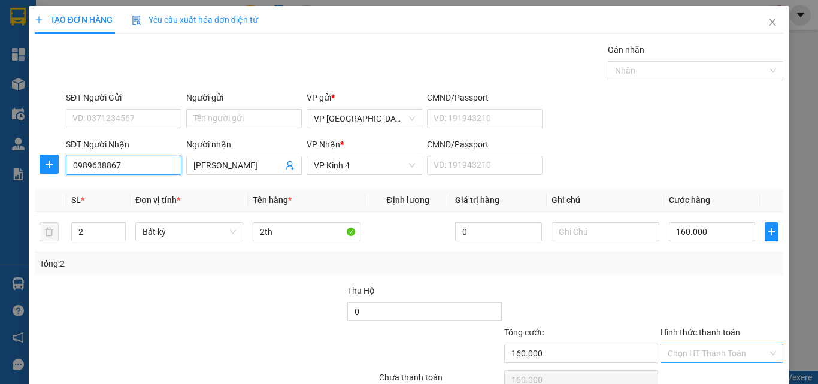
type input "0989638867"
click at [734, 352] on input "Hình thức thanh toán" at bounding box center [718, 353] width 100 height 18
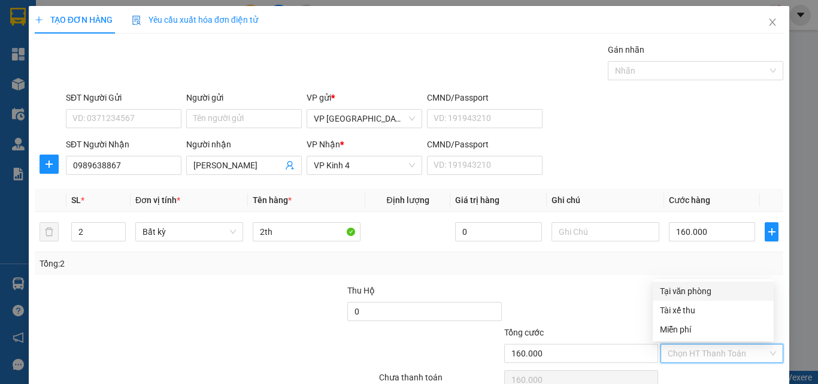
click at [712, 290] on div "Tại văn phòng" at bounding box center [713, 291] width 107 height 13
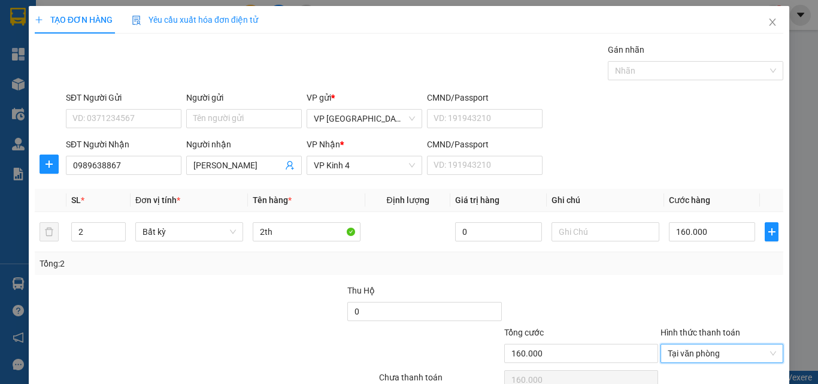
type input "0"
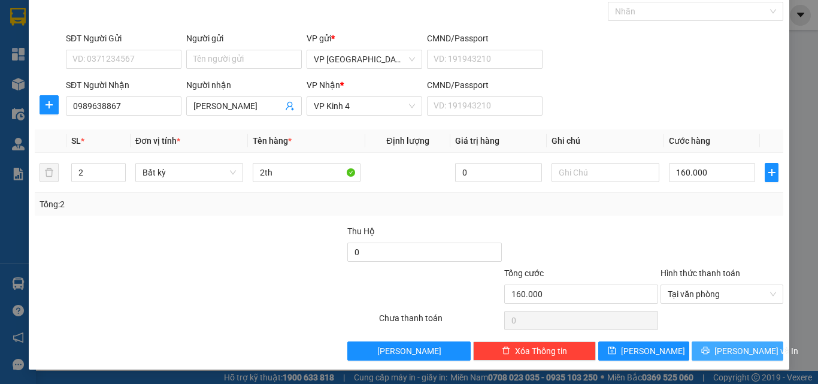
click at [731, 356] on span "[PERSON_NAME] và In" at bounding box center [757, 350] width 84 height 13
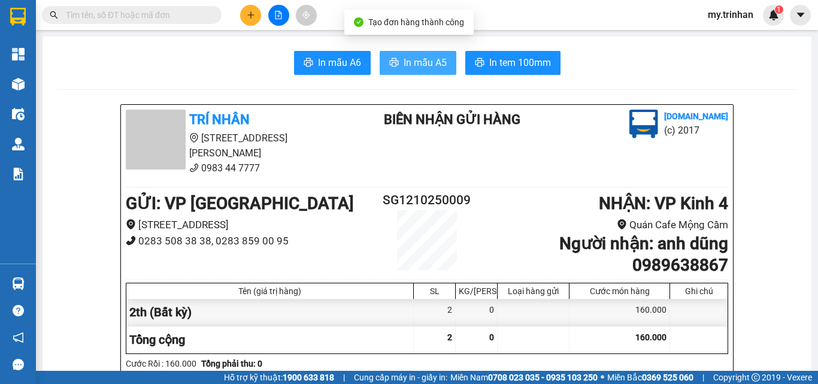
click at [406, 73] on button "In mẫu A5" at bounding box center [418, 63] width 77 height 24
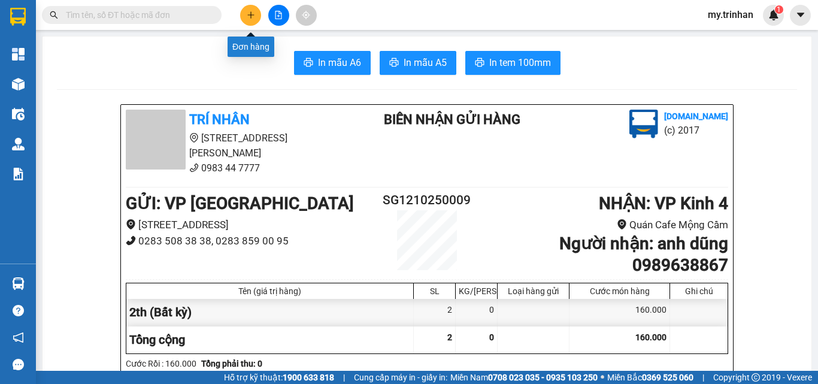
click at [251, 14] on icon "plus" at bounding box center [250, 14] width 1 height 7
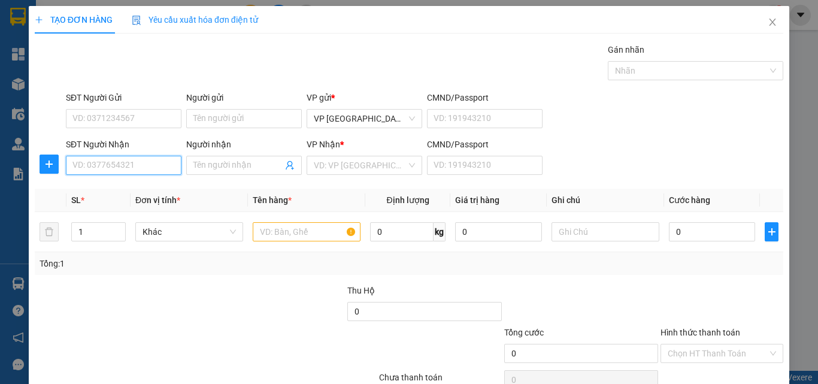
click at [119, 167] on input "SĐT Người Nhận" at bounding box center [124, 165] width 116 height 19
type input "0986955922"
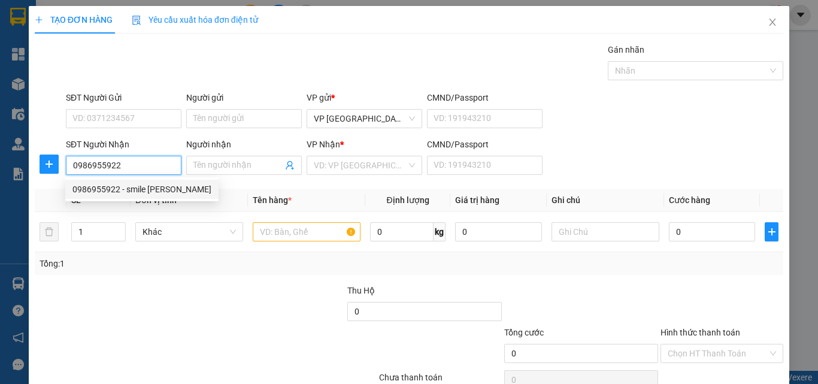
click at [132, 190] on div "0986955922 - smile [PERSON_NAME]" at bounding box center [141, 189] width 139 height 13
type input "smile [PERSON_NAME]"
type input "30.000"
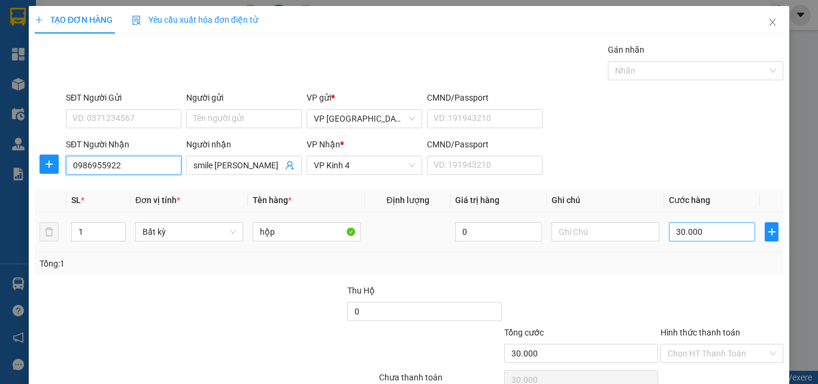
type input "0986955922"
click at [707, 234] on input "30.000" at bounding box center [712, 231] width 86 height 19
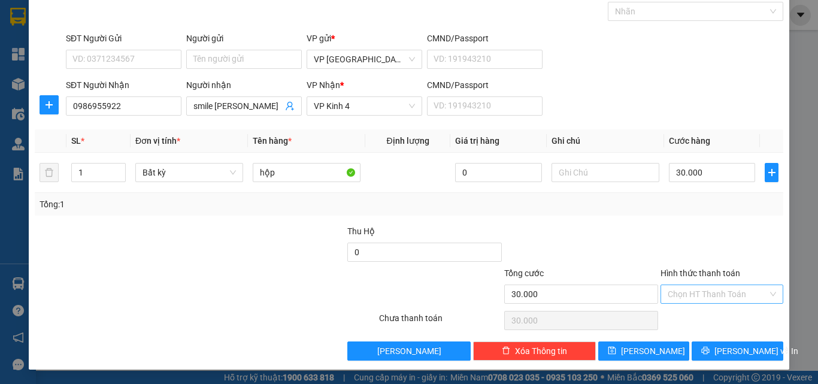
click at [712, 292] on input "Hình thức thanh toán" at bounding box center [718, 294] width 100 height 18
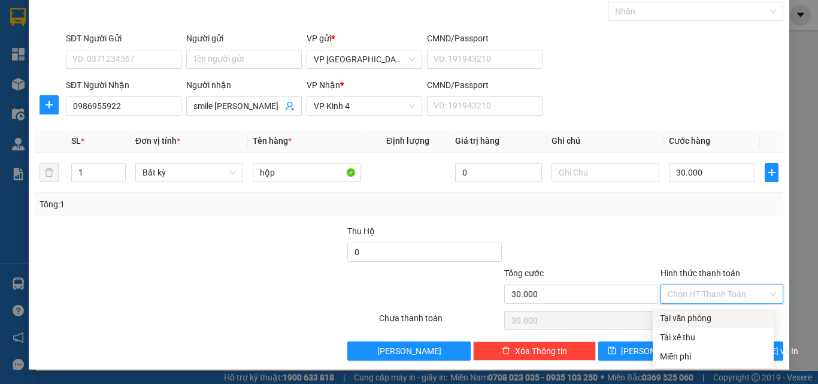
click at [699, 316] on div "Tại văn phòng" at bounding box center [713, 318] width 107 height 13
type input "0"
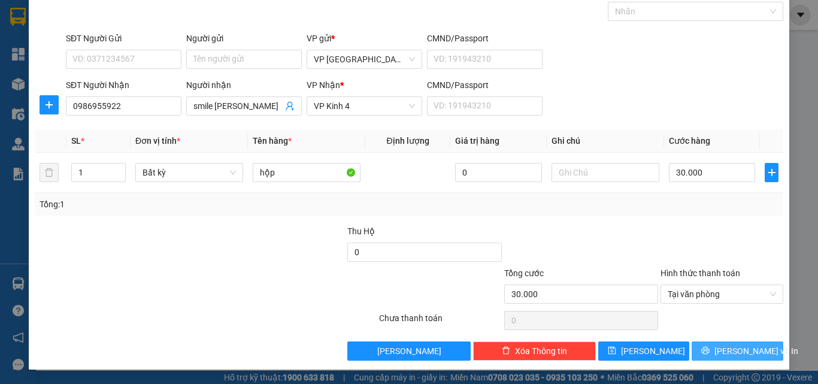
click at [709, 347] on icon "printer" at bounding box center [706, 351] width 8 height 8
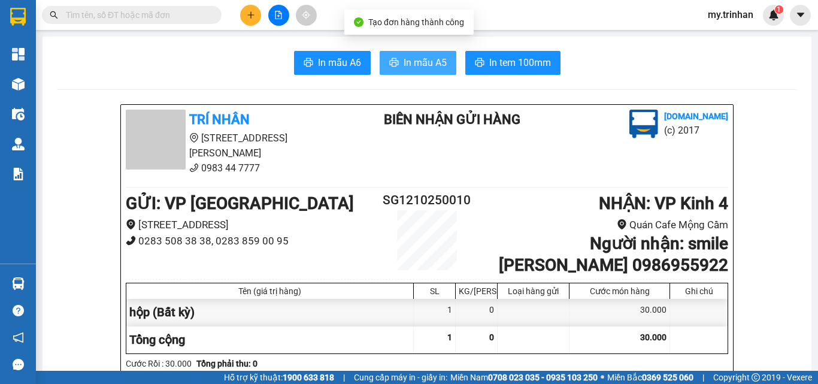
click at [422, 61] on span "In mẫu A5" at bounding box center [425, 62] width 43 height 15
click at [179, 16] on input "text" at bounding box center [136, 14] width 141 height 13
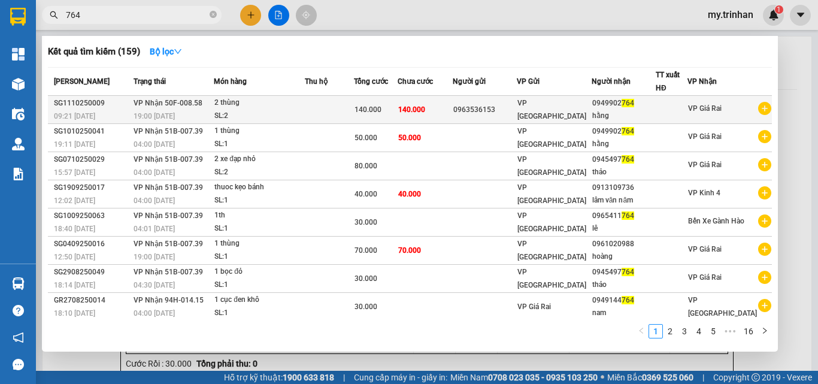
type input "764"
click at [452, 108] on td "140.000" at bounding box center [425, 110] width 55 height 28
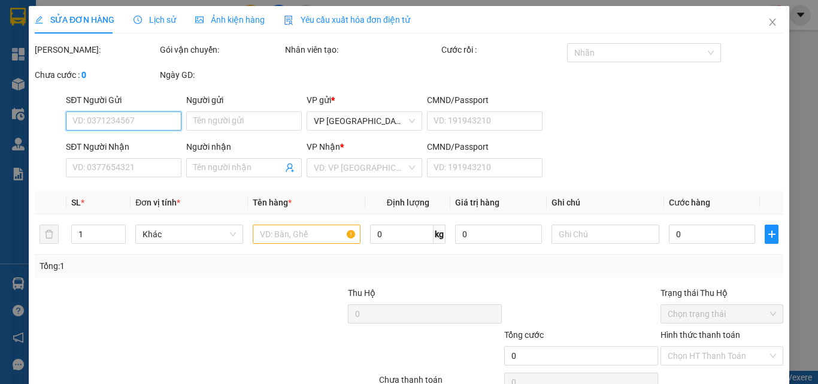
type input "0963536153"
type input "0949902764"
type input "hằng"
type input "140.000"
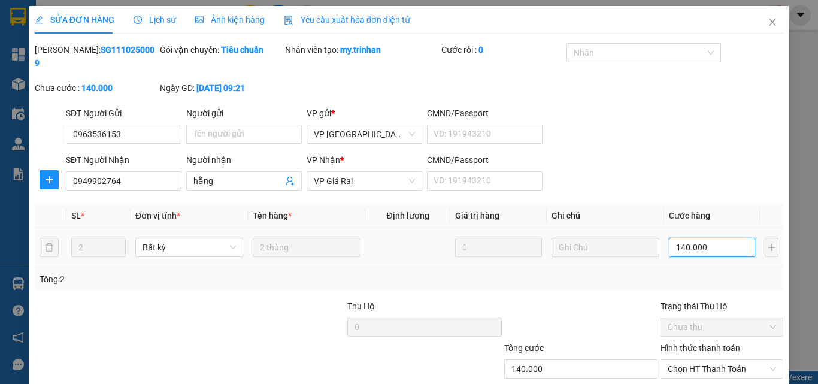
click at [704, 238] on input "140.000" at bounding box center [712, 247] width 86 height 19
type input "1"
type input "10"
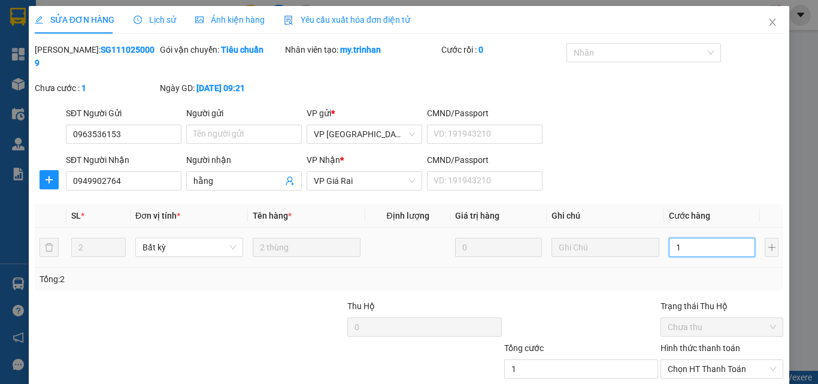
type input "10"
type input "100"
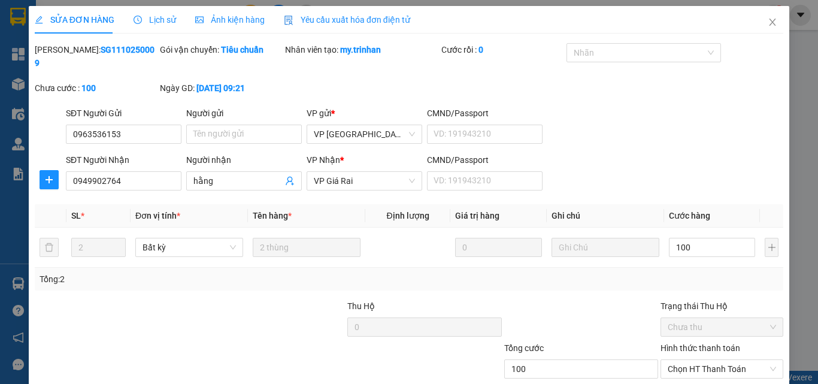
type input "100.000"
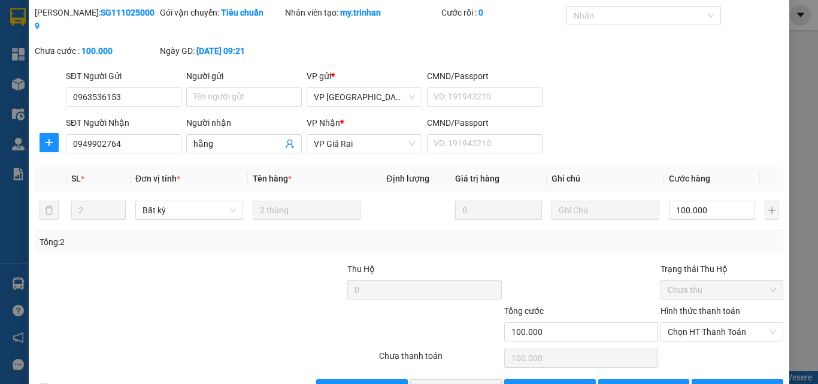
scroll to position [62, 0]
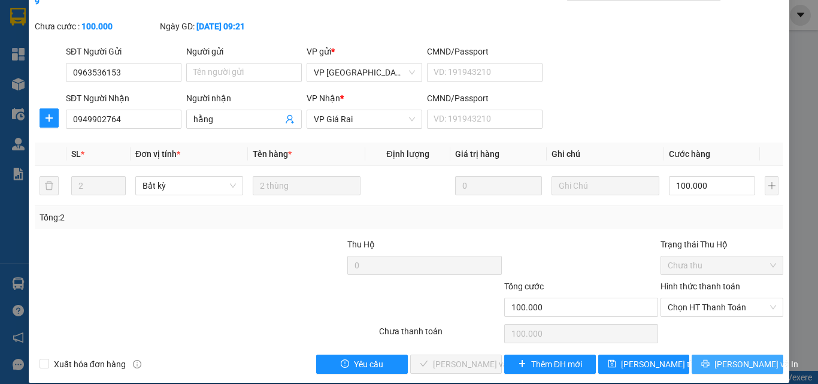
click at [741, 358] on span "[PERSON_NAME] và In" at bounding box center [757, 364] width 84 height 13
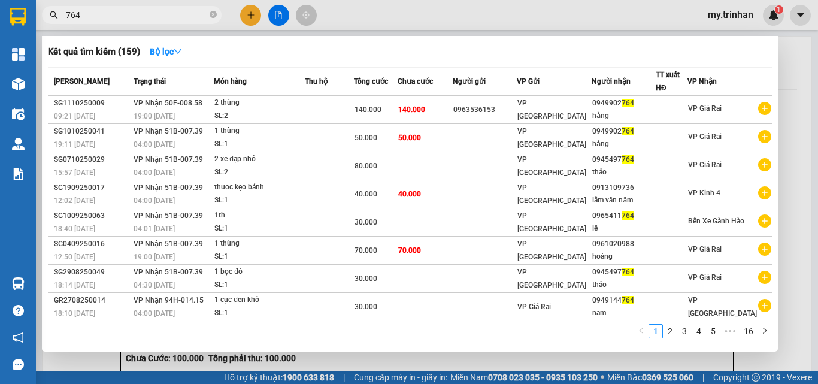
click at [167, 18] on input "764" at bounding box center [136, 14] width 141 height 13
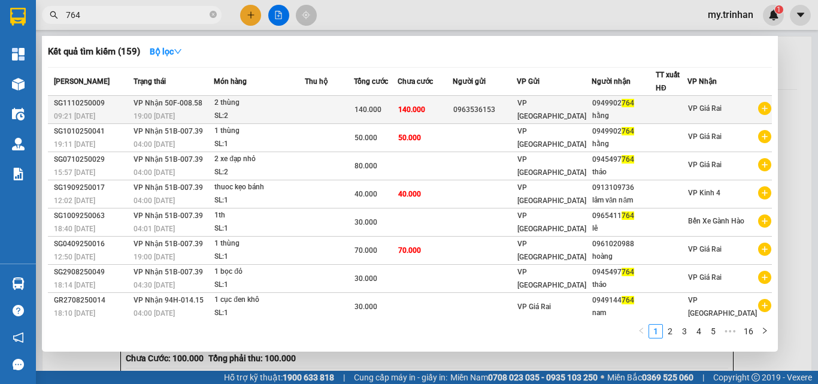
click at [382, 108] on span "140.000" at bounding box center [368, 109] width 27 height 8
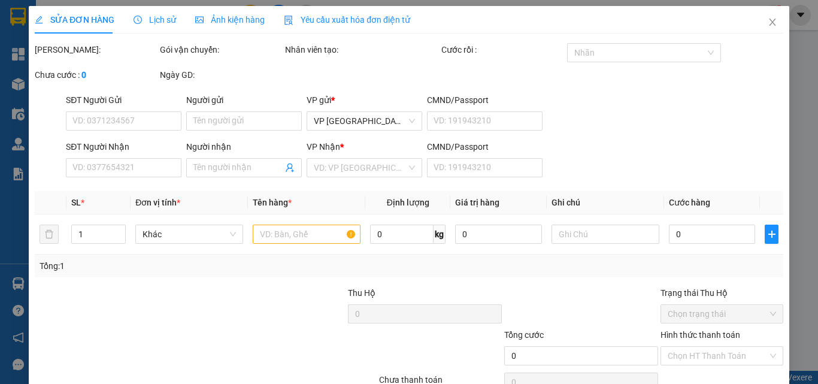
type input "0963536153"
type input "0949902764"
type input "hằng"
type input "100.000"
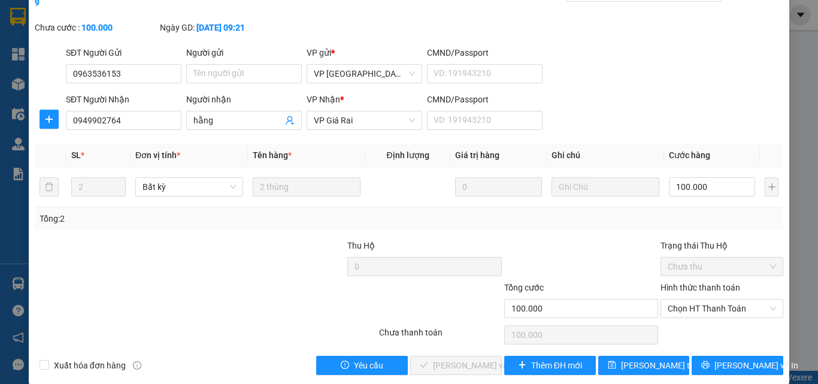
scroll to position [62, 0]
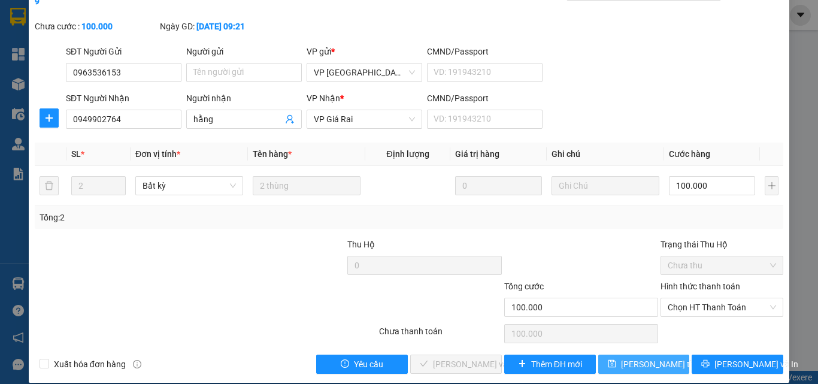
click at [625, 358] on button "[PERSON_NAME] thay đổi" at bounding box center [644, 364] width 92 height 19
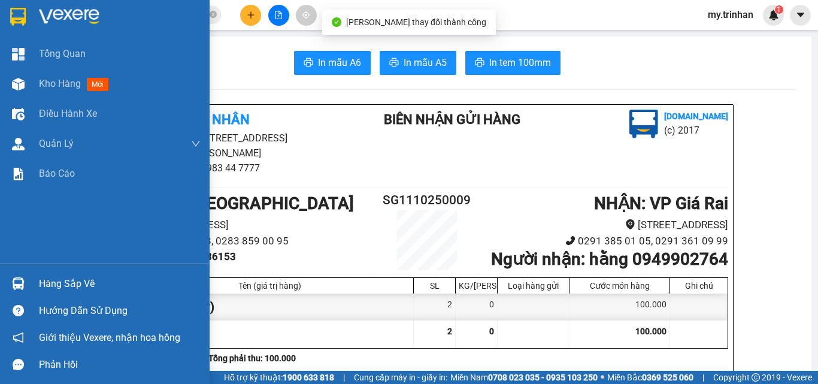
click at [0, 11] on div at bounding box center [105, 19] width 210 height 39
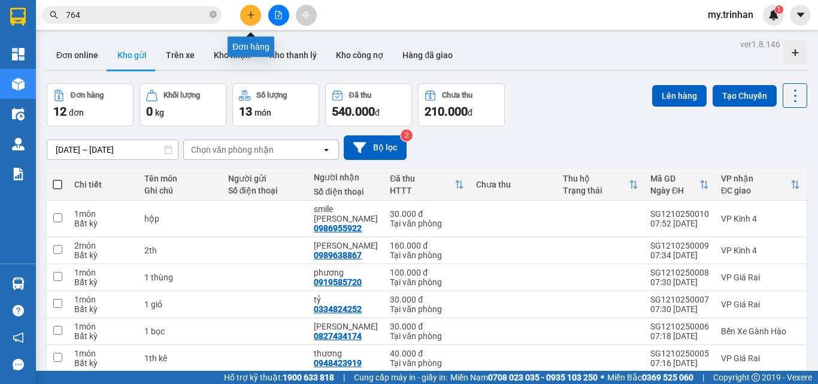
click at [252, 13] on icon "plus" at bounding box center [251, 15] width 8 height 8
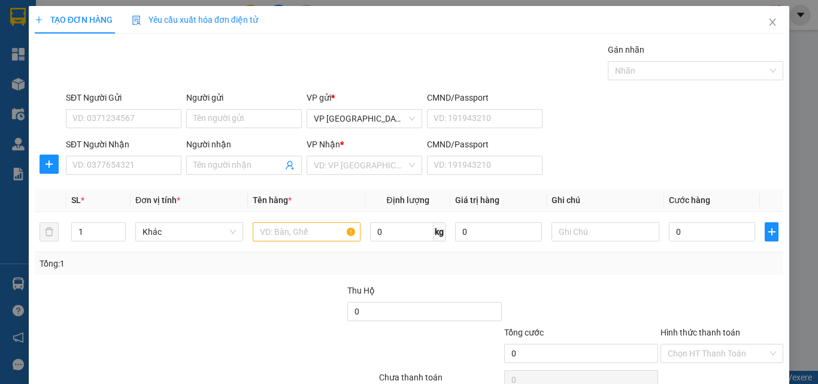
click at [119, 155] on div "SĐT Người Nhận" at bounding box center [124, 147] width 116 height 18
click at [122, 170] on input "SĐT Người Nhận" at bounding box center [124, 165] width 116 height 19
type input "0"
type input "0987491799"
click at [220, 168] on input "Người nhận" at bounding box center [237, 165] width 89 height 13
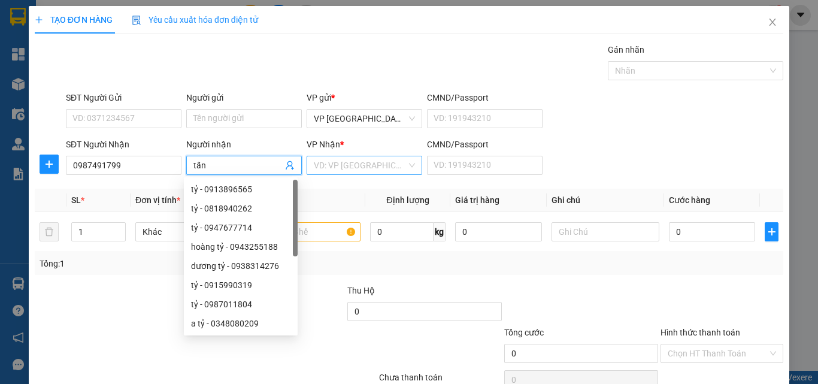
type input "tấn"
click at [338, 160] on input "search" at bounding box center [360, 165] width 93 height 18
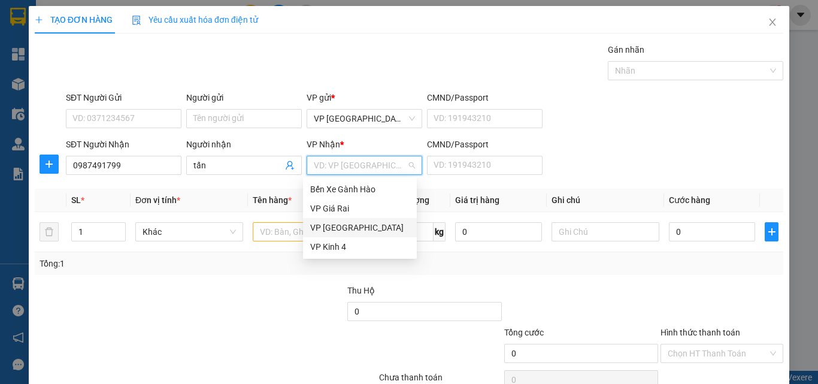
drag, startPoint x: 322, startPoint y: 226, endPoint x: 331, endPoint y: 198, distance: 30.0
click at [324, 220] on div "VP [GEOGRAPHIC_DATA]" at bounding box center [360, 227] width 114 height 19
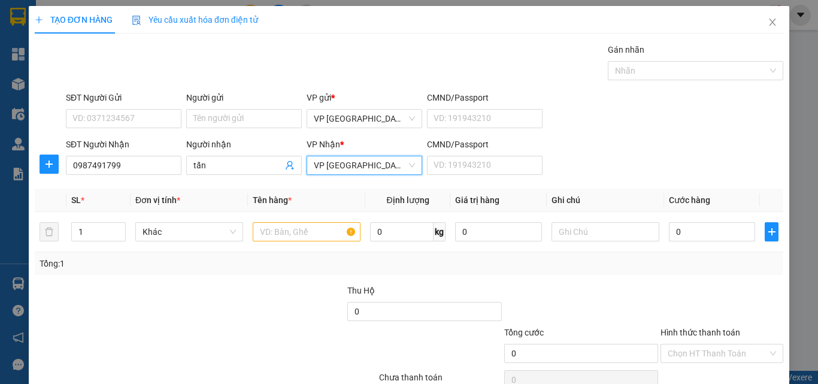
click at [337, 165] on span "VP [GEOGRAPHIC_DATA]" at bounding box center [364, 165] width 101 height 18
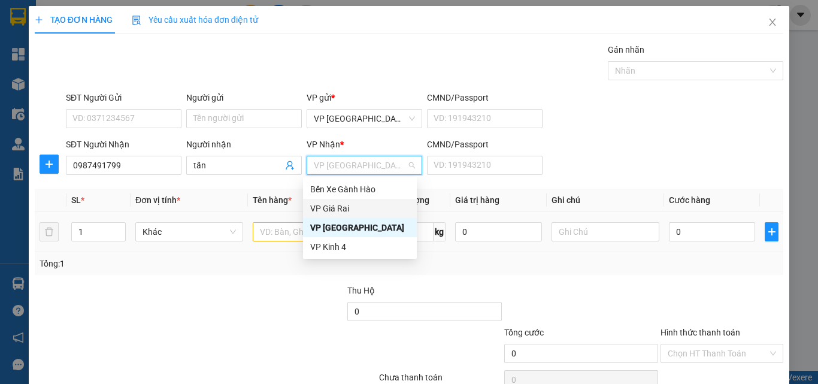
drag, startPoint x: 331, startPoint y: 210, endPoint x: 251, endPoint y: 222, distance: 81.2
click at [331, 210] on div "VP Giá Rai" at bounding box center [359, 208] width 99 height 13
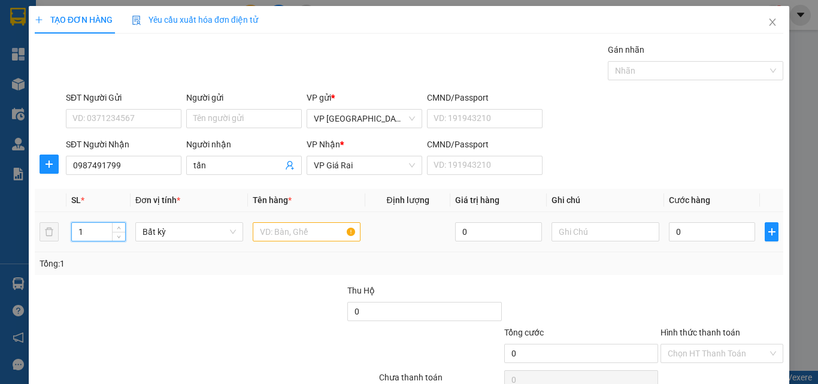
click at [43, 234] on tr "1 Bất kỳ 0 0" at bounding box center [409, 232] width 749 height 40
type input "2"
click at [270, 233] on input "text" at bounding box center [307, 231] width 108 height 19
type input "1 bọc 1 th"
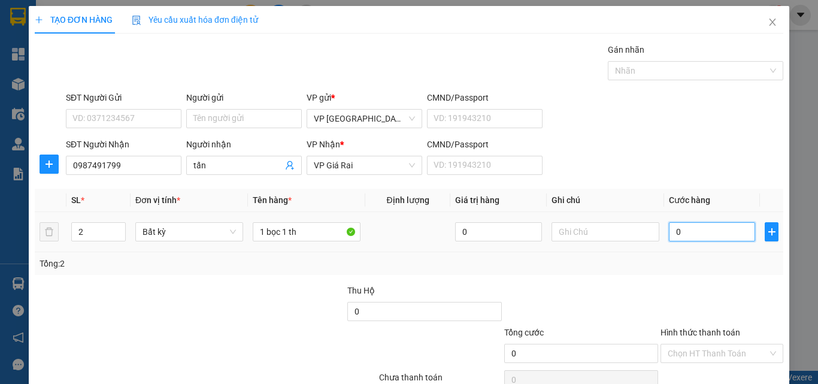
click at [691, 235] on input "0" at bounding box center [712, 231] width 86 height 19
type input "7"
type input "70"
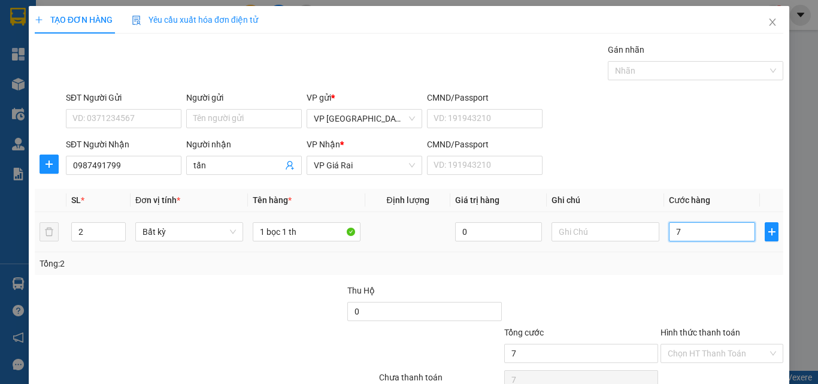
type input "70"
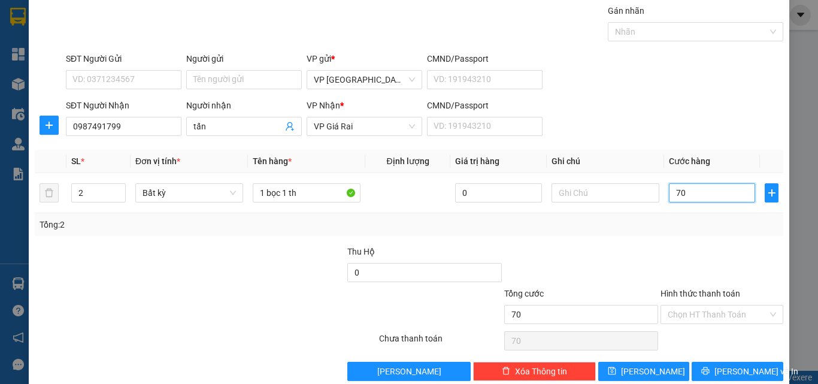
scroll to position [59, 0]
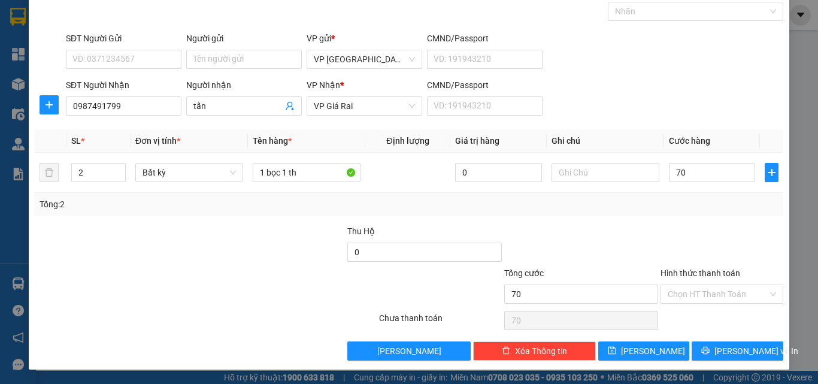
type input "70.000"
drag, startPoint x: 745, startPoint y: 294, endPoint x: 739, endPoint y: 300, distance: 8.9
click at [745, 294] on input "Hình thức thanh toán" at bounding box center [718, 294] width 100 height 18
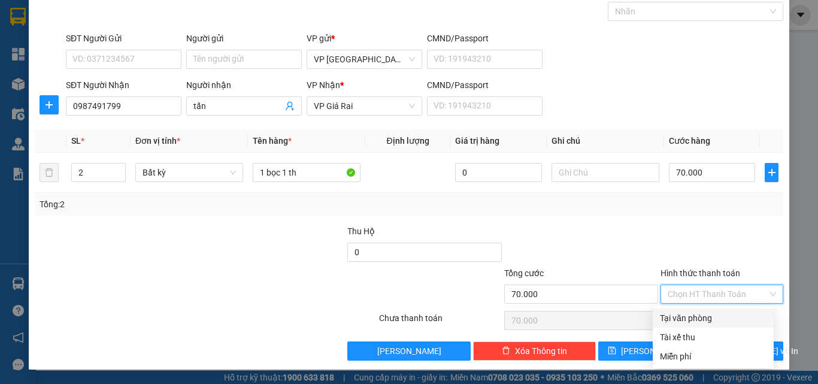
click at [693, 322] on div "Tại văn phòng" at bounding box center [713, 318] width 107 height 13
type input "0"
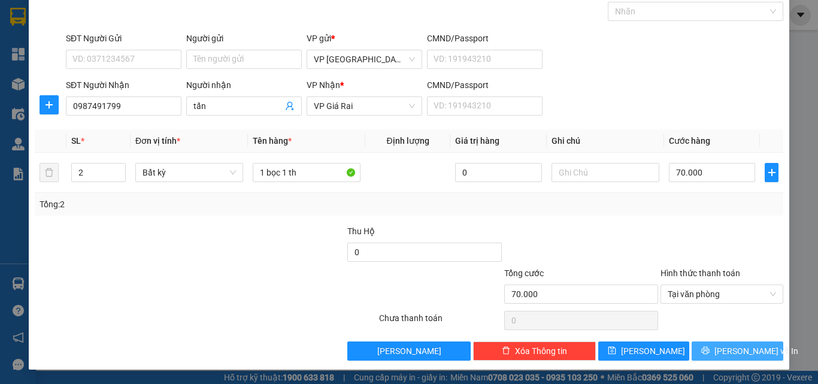
click at [729, 350] on span "[PERSON_NAME] và In" at bounding box center [757, 350] width 84 height 13
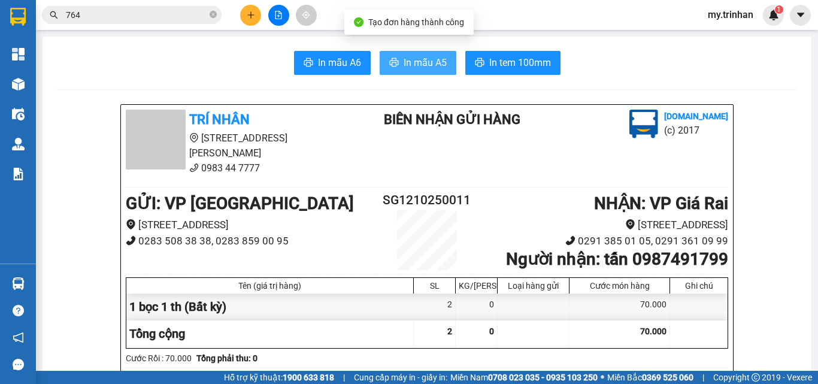
click at [415, 61] on span "In mẫu A5" at bounding box center [425, 62] width 43 height 15
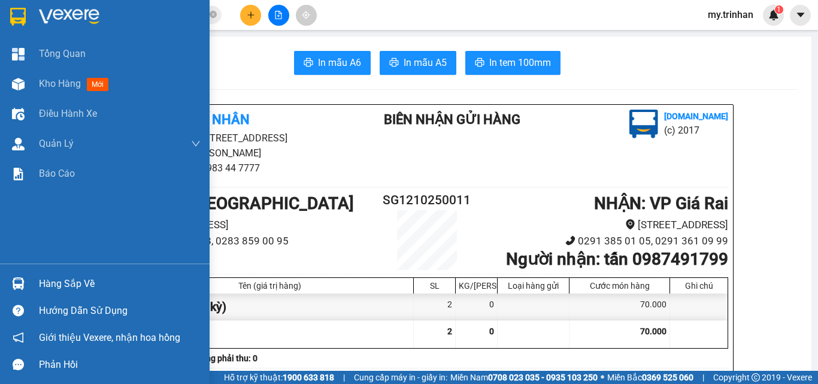
click at [21, 17] on img at bounding box center [18, 17] width 16 height 18
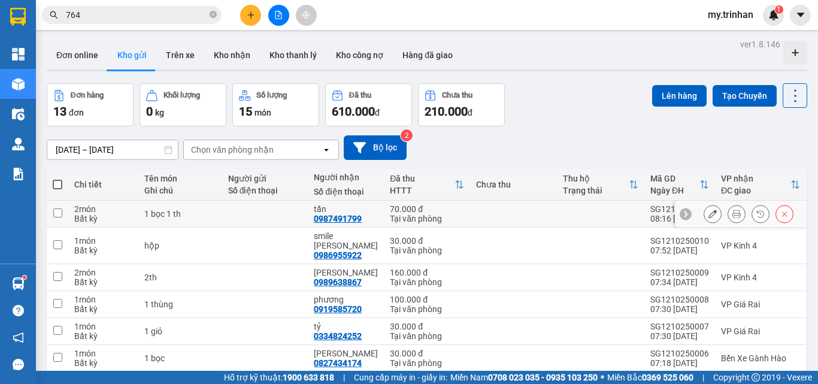
click at [57, 211] on input "checkbox" at bounding box center [57, 212] width 9 height 9
checkbox input "true"
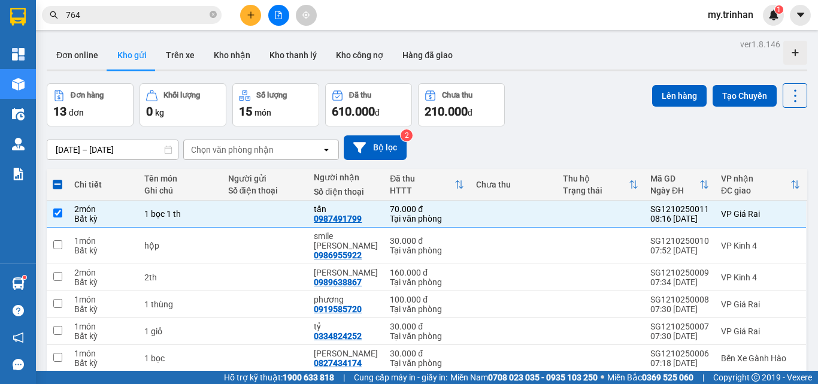
click at [60, 186] on span at bounding box center [58, 185] width 10 height 10
click at [58, 179] on input "checkbox" at bounding box center [58, 179] width 0 height 0
checkbox input "true"
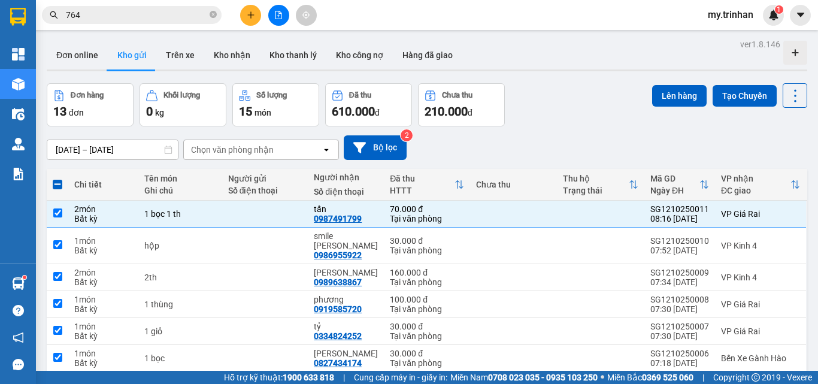
checkbox input "true"
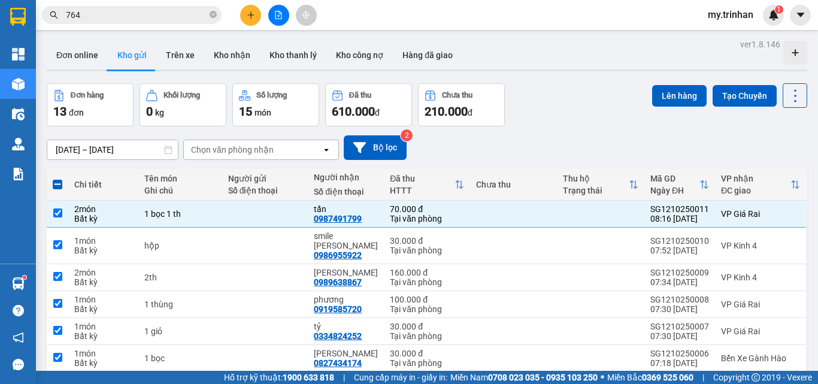
checkbox input "true"
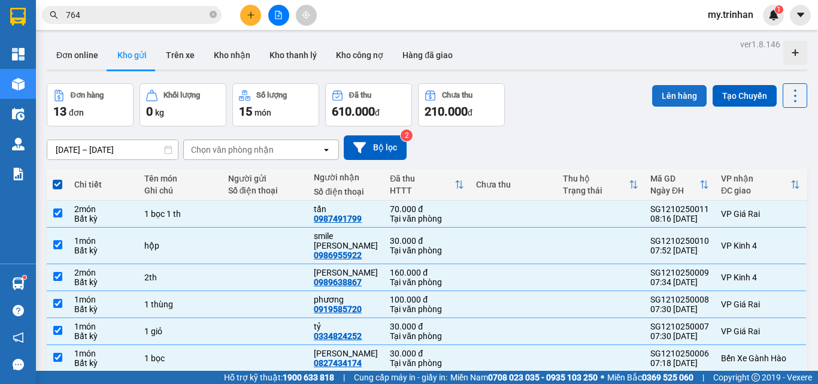
click at [655, 98] on button "Lên hàng" at bounding box center [679, 96] width 55 height 22
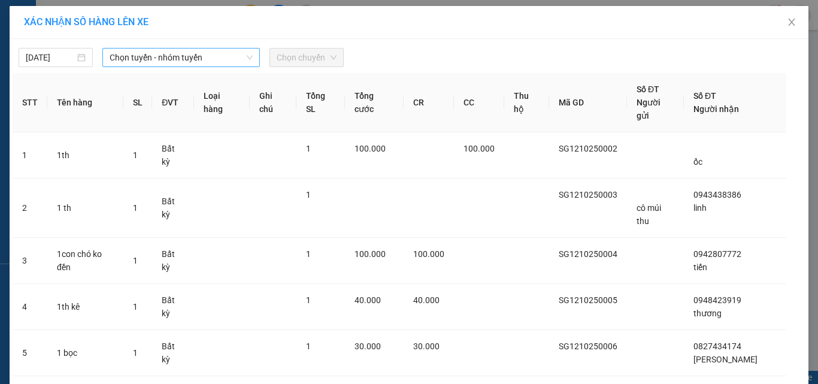
click at [155, 57] on span "Chọn tuyến - nhóm tuyến" at bounding box center [181, 58] width 143 height 18
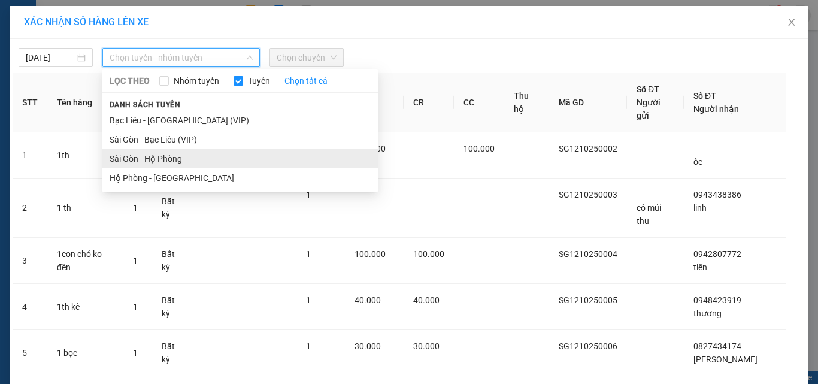
click at [132, 163] on li "Sài Gòn - Hộ Phòng" at bounding box center [240, 158] width 276 height 19
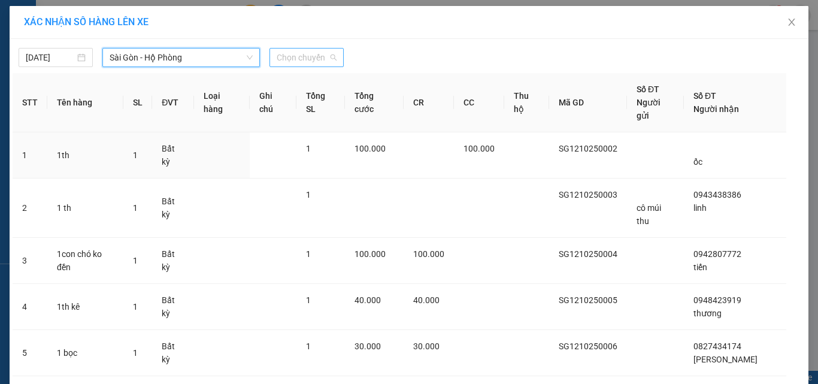
click at [294, 61] on span "Chọn chuyến" at bounding box center [307, 58] width 60 height 18
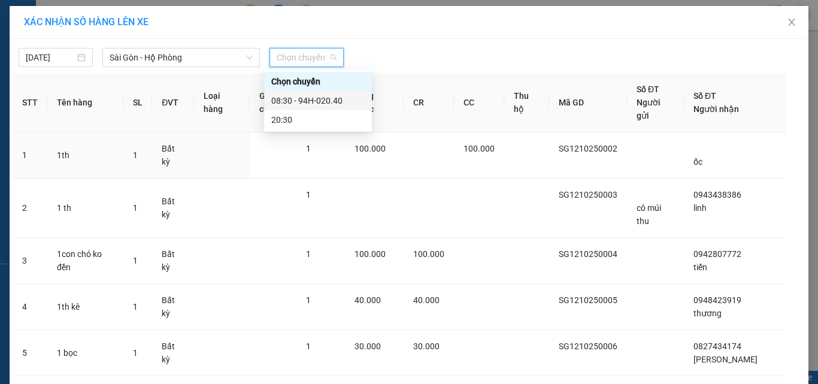
click at [293, 101] on div "08:30 - 94H-020.40" at bounding box center [317, 100] width 93 height 13
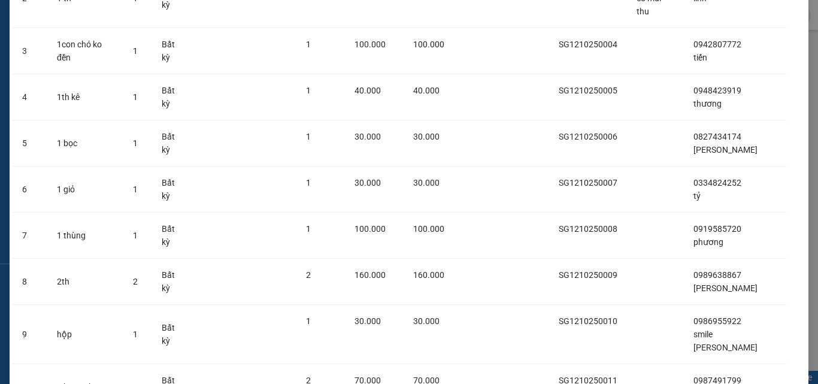
scroll to position [291, 0]
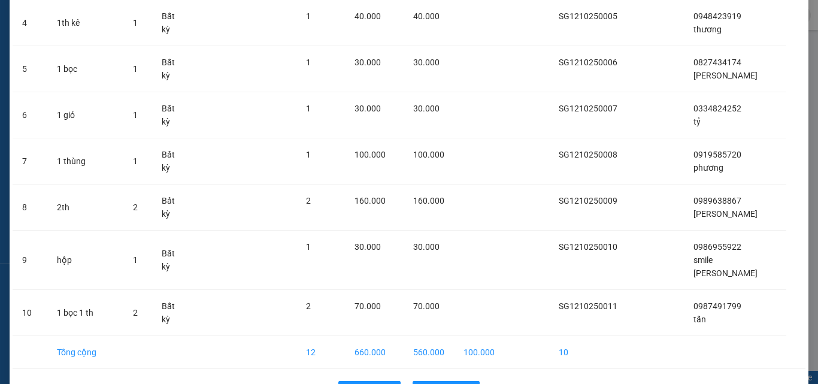
click at [474, 375] on div "Quay lại Lên hàng" at bounding box center [409, 390] width 793 height 31
click at [458, 383] on span "Lên hàng" at bounding box center [453, 390] width 35 height 13
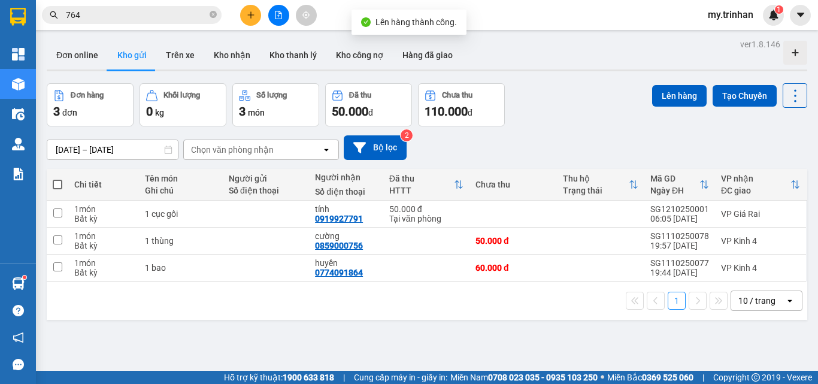
click at [56, 182] on span at bounding box center [58, 185] width 10 height 10
click at [58, 179] on input "checkbox" at bounding box center [58, 179] width 0 height 0
checkbox input "true"
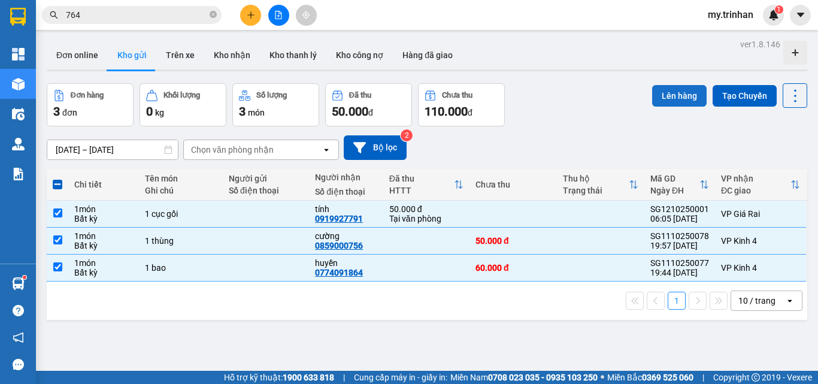
click at [675, 93] on button "Lên hàng" at bounding box center [679, 96] width 55 height 22
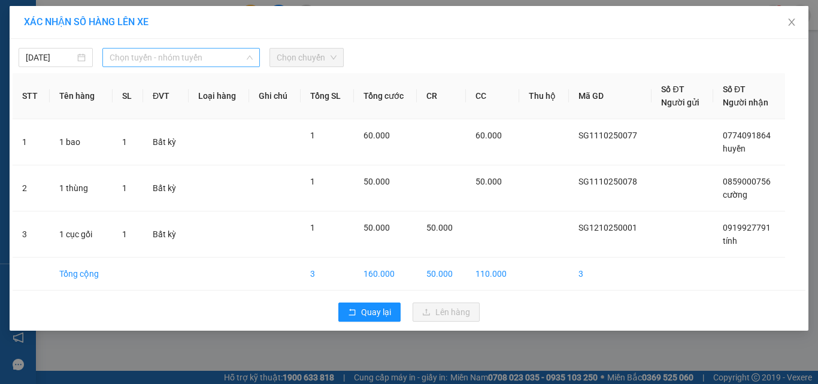
click at [157, 54] on span "Chọn tuyến - nhóm tuyến" at bounding box center [181, 58] width 143 height 18
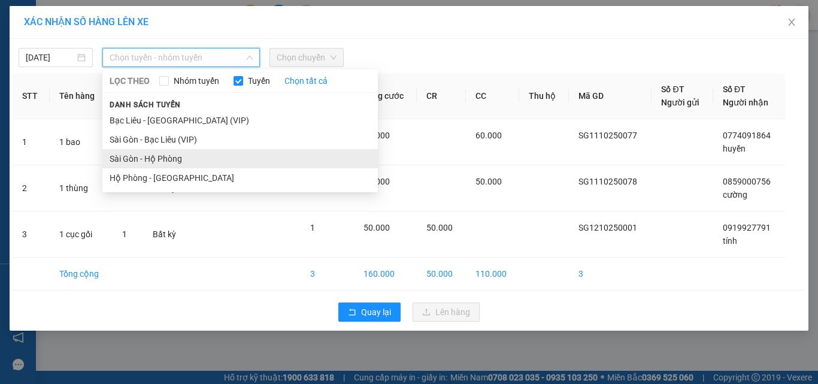
click at [141, 157] on li "Sài Gòn - Hộ Phòng" at bounding box center [240, 158] width 276 height 19
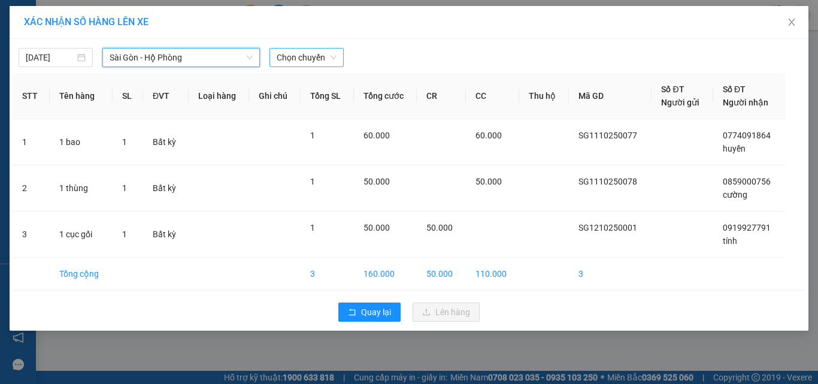
click at [313, 55] on span "Chọn chuyến" at bounding box center [307, 58] width 60 height 18
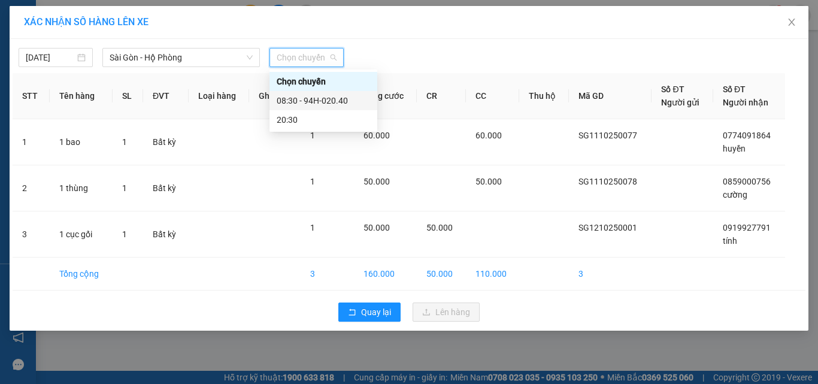
click at [302, 95] on div "08:30 - 94H-020.40" at bounding box center [323, 100] width 93 height 13
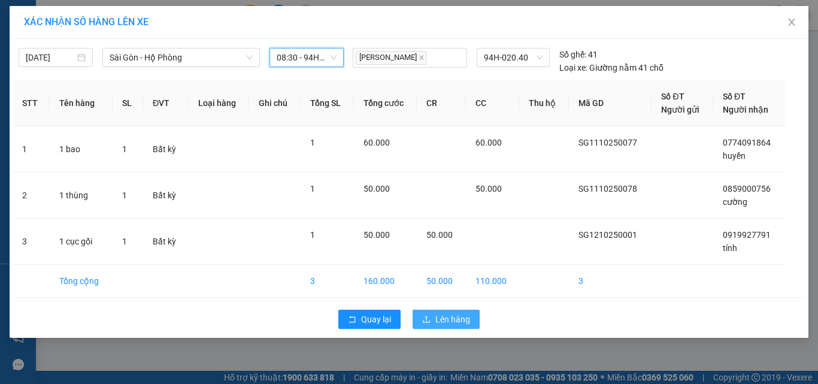
click at [453, 316] on span "Lên hàng" at bounding box center [453, 319] width 35 height 13
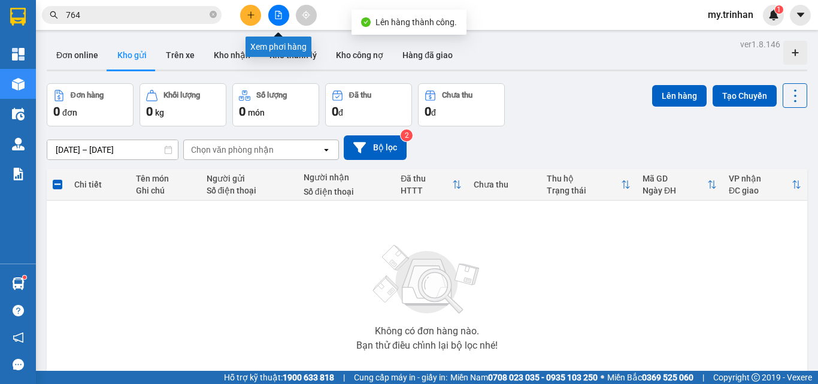
click at [280, 13] on icon "file-add" at bounding box center [278, 15] width 8 height 8
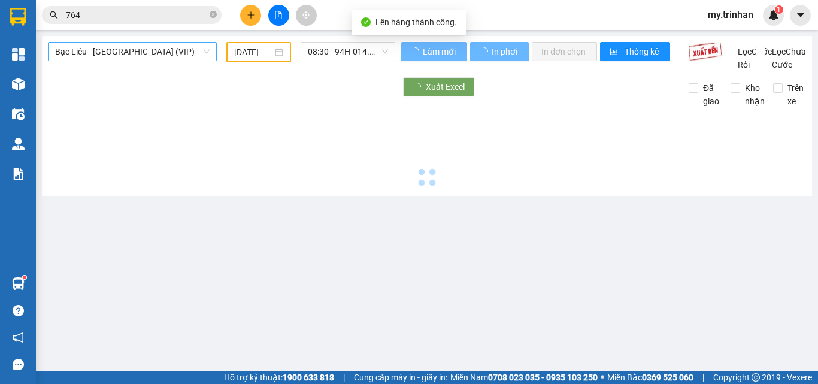
type input "[DATE]"
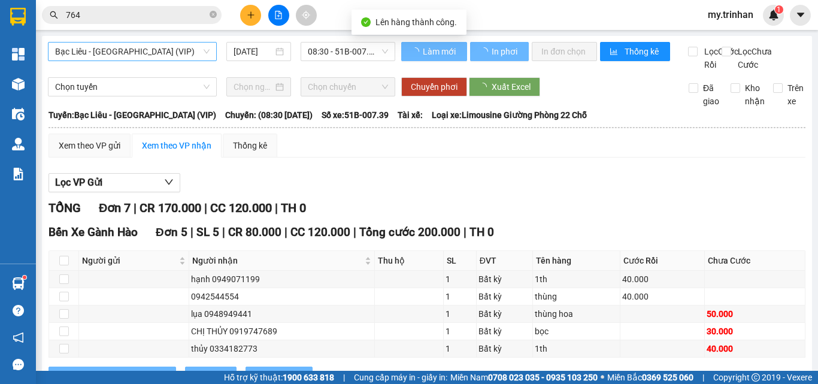
click at [101, 50] on span "Bạc Liêu - [GEOGRAPHIC_DATA] (VIP)" at bounding box center [132, 52] width 155 height 18
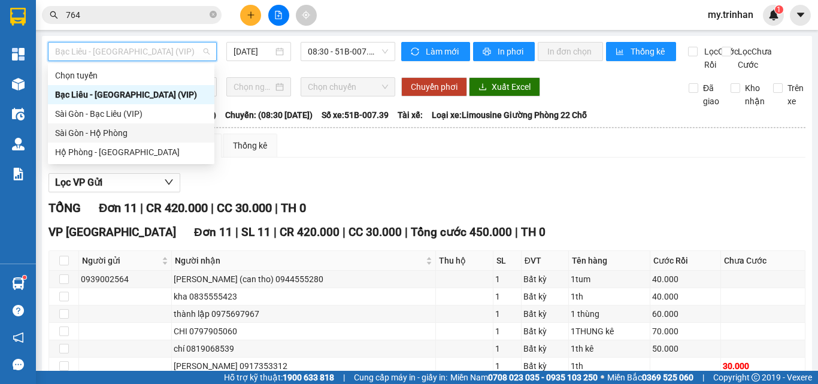
click at [90, 134] on div "Sài Gòn - Hộ Phòng" at bounding box center [131, 132] width 152 height 13
type input "[DATE]"
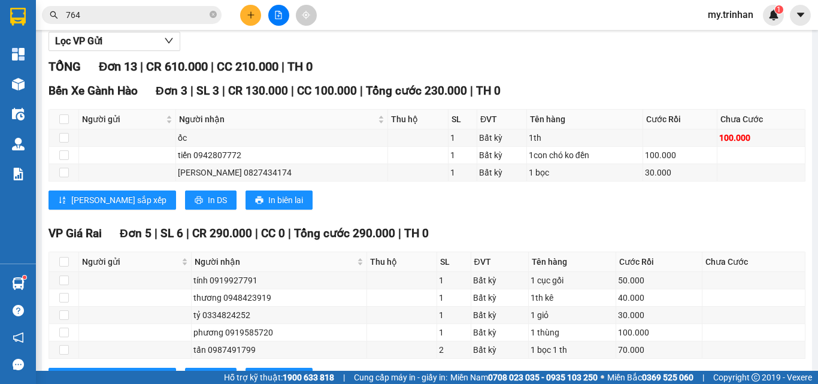
scroll to position [205, 0]
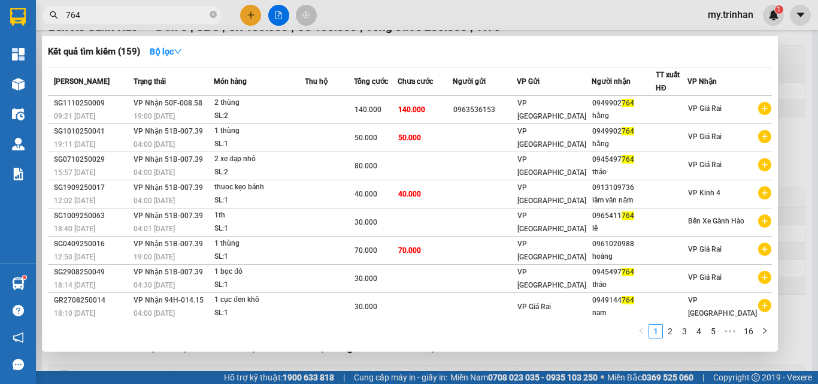
drag, startPoint x: 87, startPoint y: 19, endPoint x: 47, endPoint y: 20, distance: 40.2
click at [47, 20] on span "764" at bounding box center [132, 15] width 180 height 18
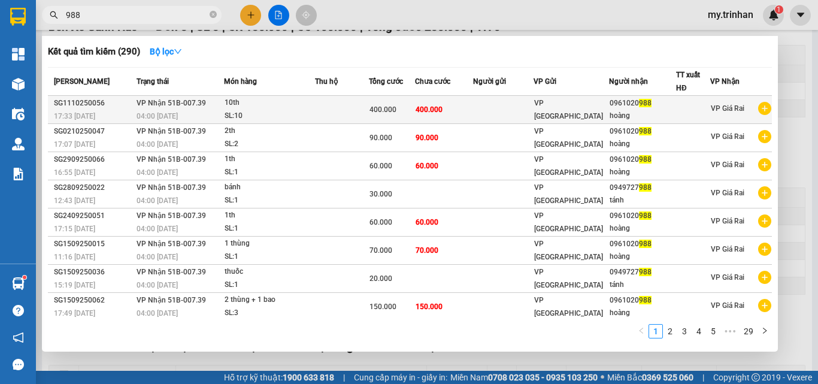
type input "988"
click at [485, 111] on td at bounding box center [503, 110] width 61 height 28
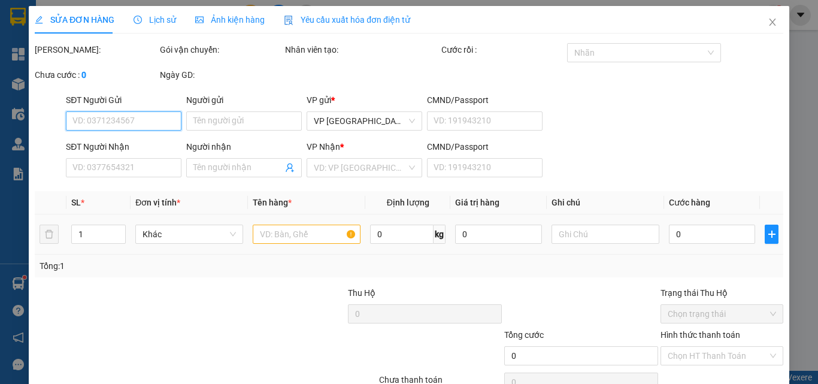
type input "0961020988"
type input "hoàng"
type input "400.000"
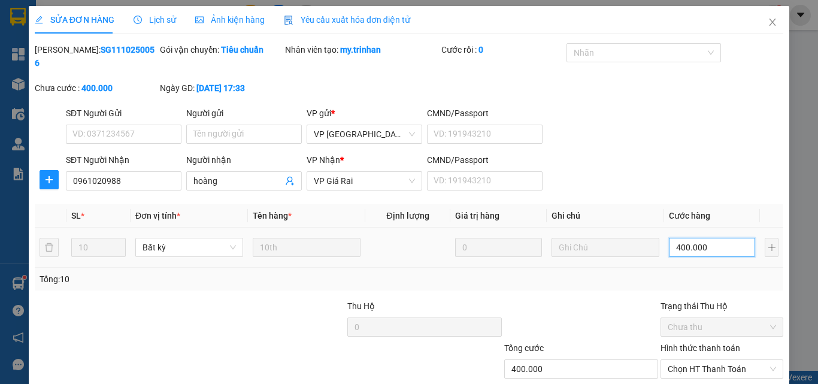
click at [715, 238] on input "400.000" at bounding box center [712, 247] width 86 height 19
type input "3"
type input "32"
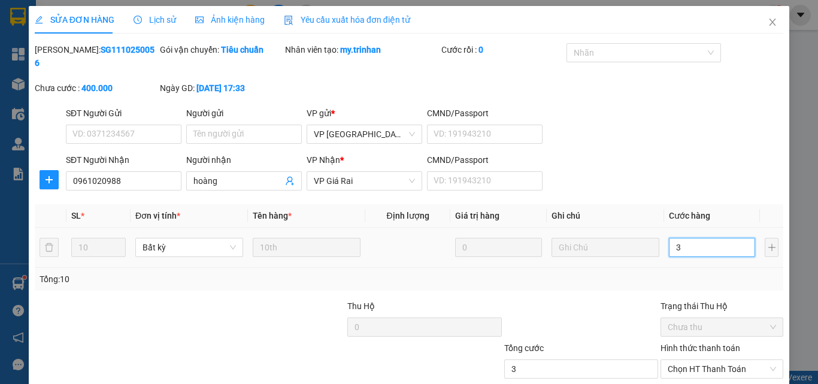
type input "32"
type input "320"
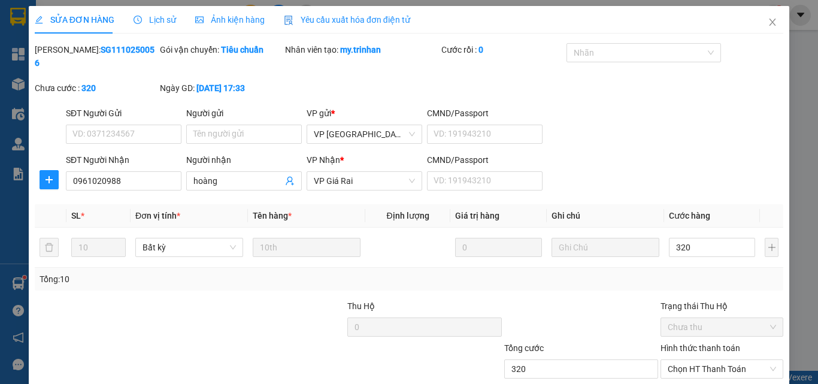
type input "320.000"
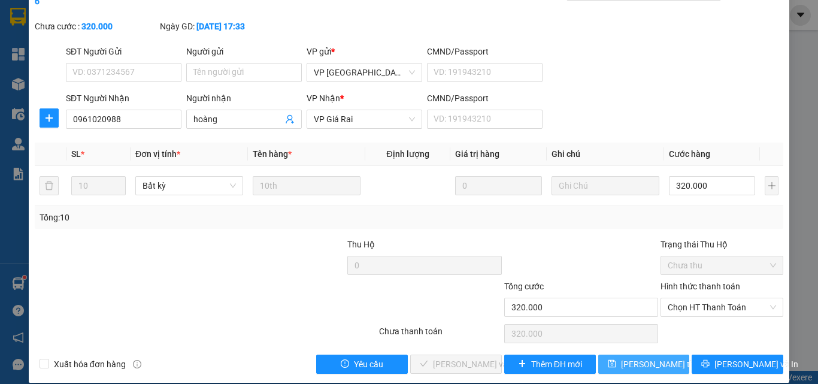
click at [651, 358] on span "[PERSON_NAME] thay đổi" at bounding box center [669, 364] width 96 height 13
